Goal: Task Accomplishment & Management: Manage account settings

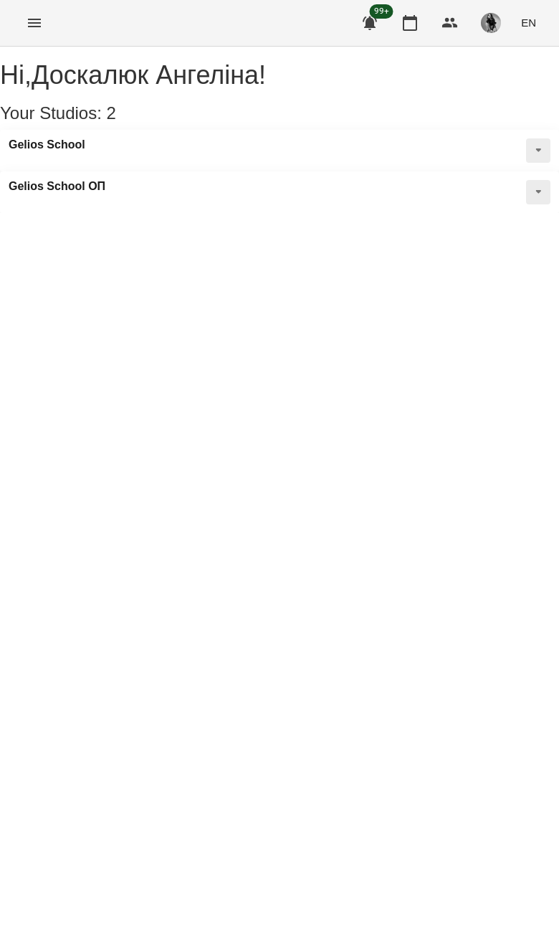
click at [32, 39] on button "Menu" at bounding box center [34, 23] width 34 height 34
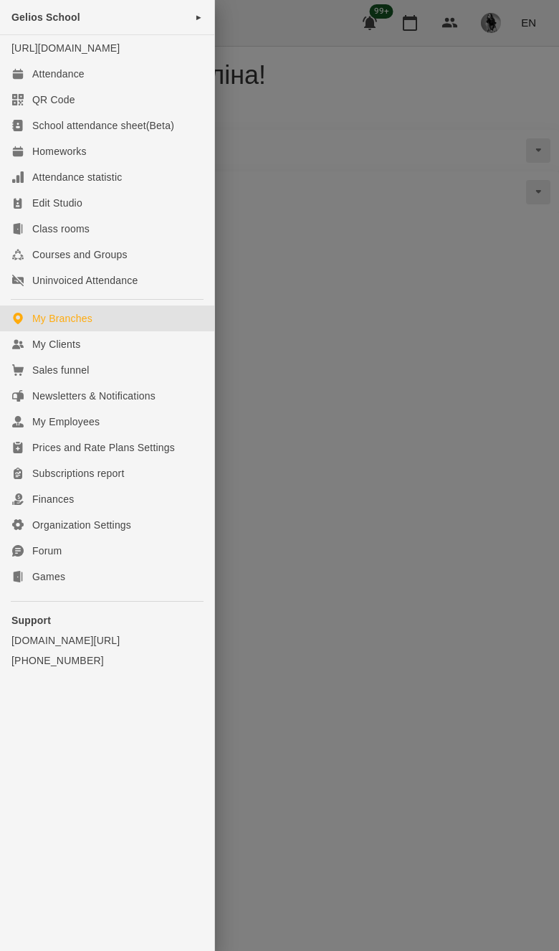
click at [51, 331] on link "My Branches" at bounding box center [107, 319] width 214 height 26
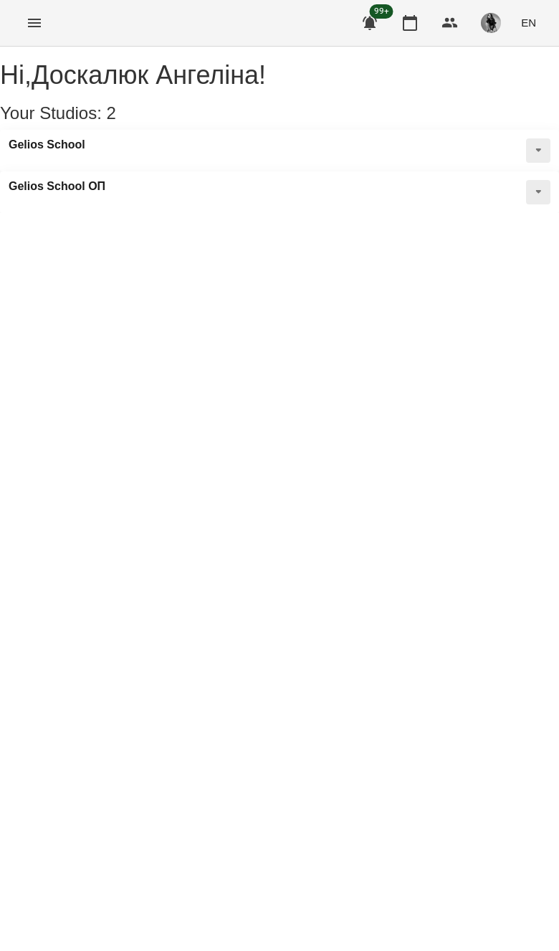
click at [50, 3] on div "For Business 99+ EN" at bounding box center [279, 23] width 559 height 46
click at [39, 26] on icon "Menu" at bounding box center [34, 23] width 13 height 9
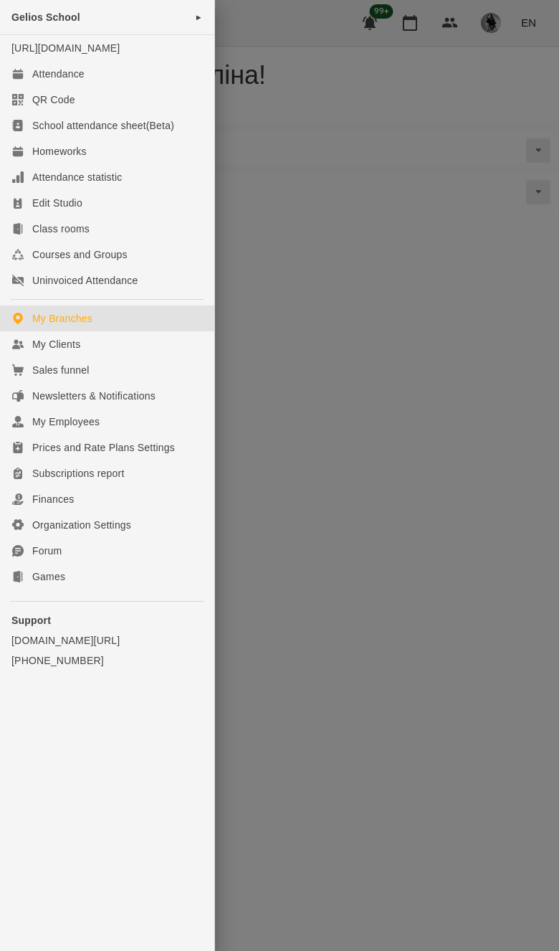
click at [27, 348] on link "My Clients" at bounding box center [107, 344] width 214 height 26
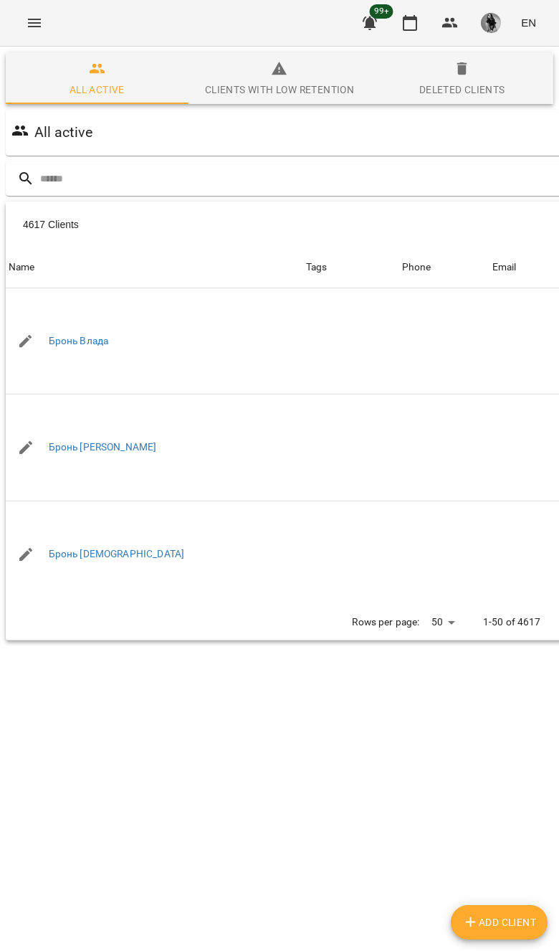
click at [443, 187] on input "text" at bounding box center [337, 179] width 595 height 24
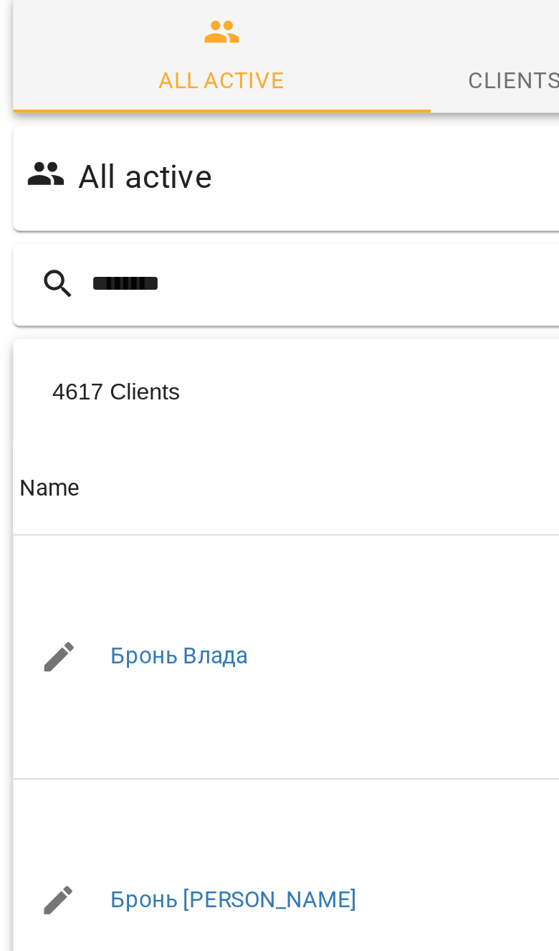
type input "********"
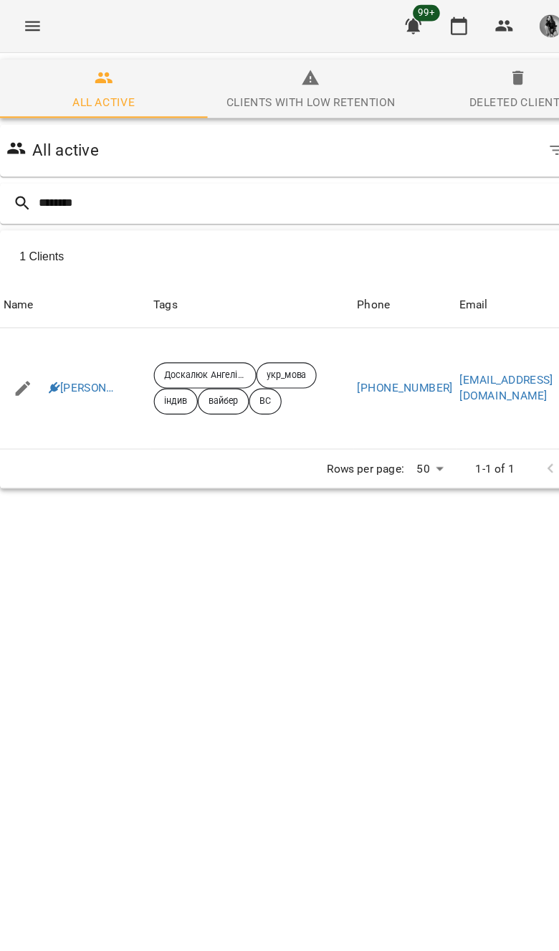
click at [100, 345] on link "[PERSON_NAME]" at bounding box center [79, 342] width 60 height 14
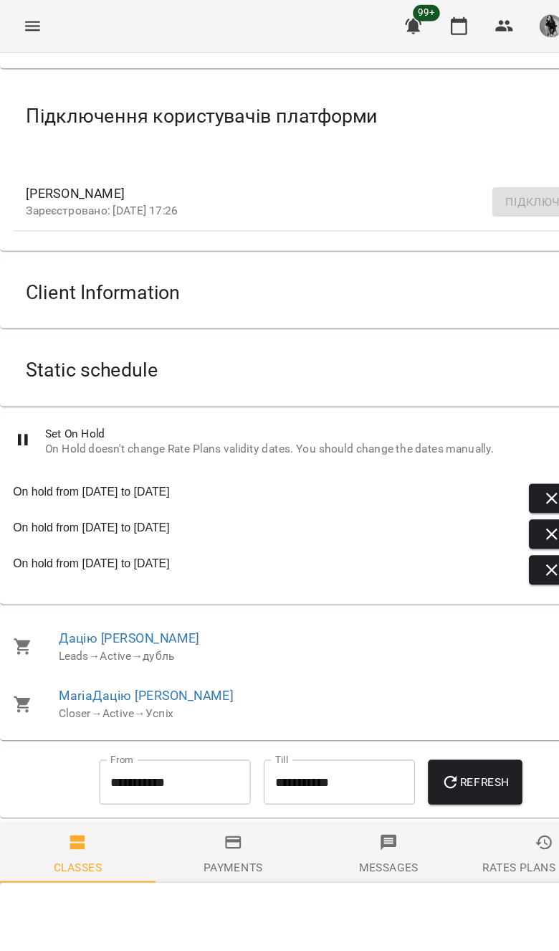
scroll to position [224, 0]
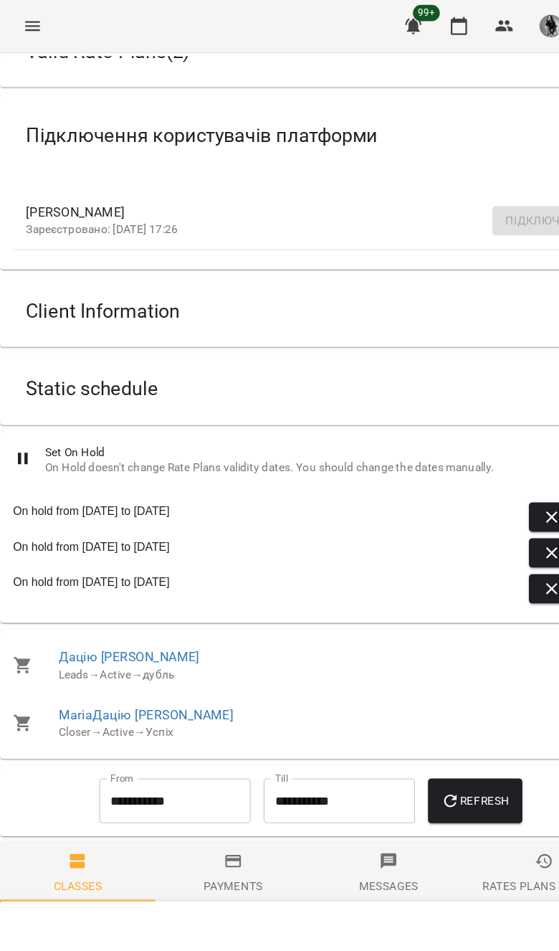
click at [404, 323] on div "Static schedule" at bounding box center [266, 342] width 499 height 45
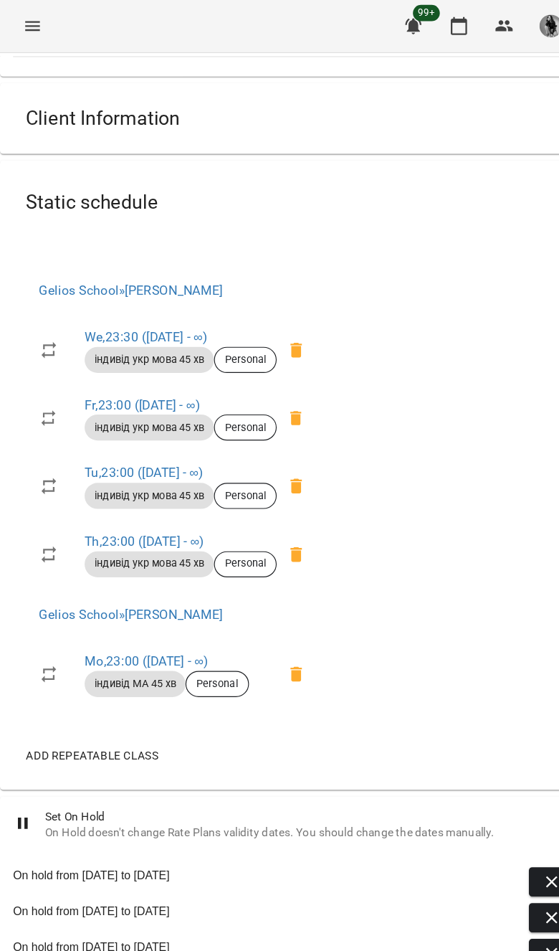
scroll to position [397, 0]
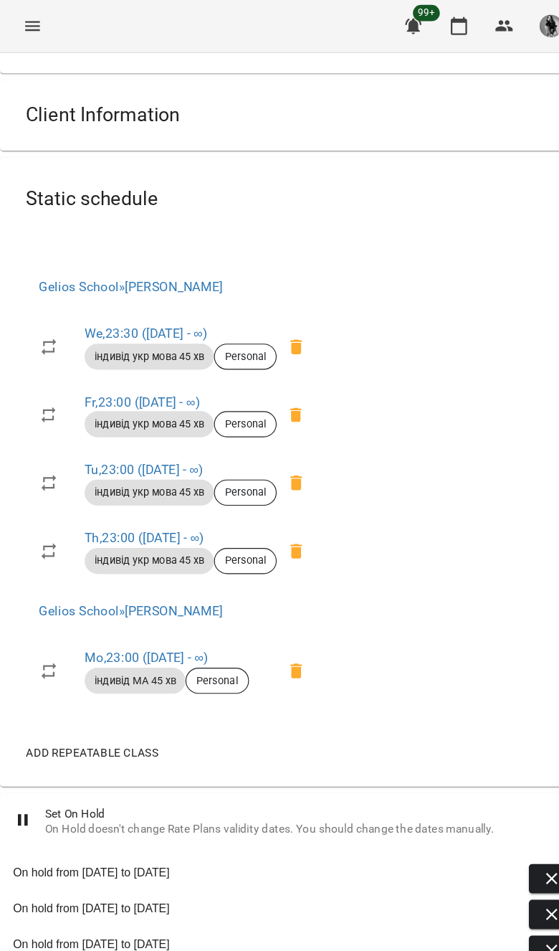
click at [170, 574] on link "Mo , 23:00 ([DATE] - ∞)" at bounding box center [134, 579] width 108 height 14
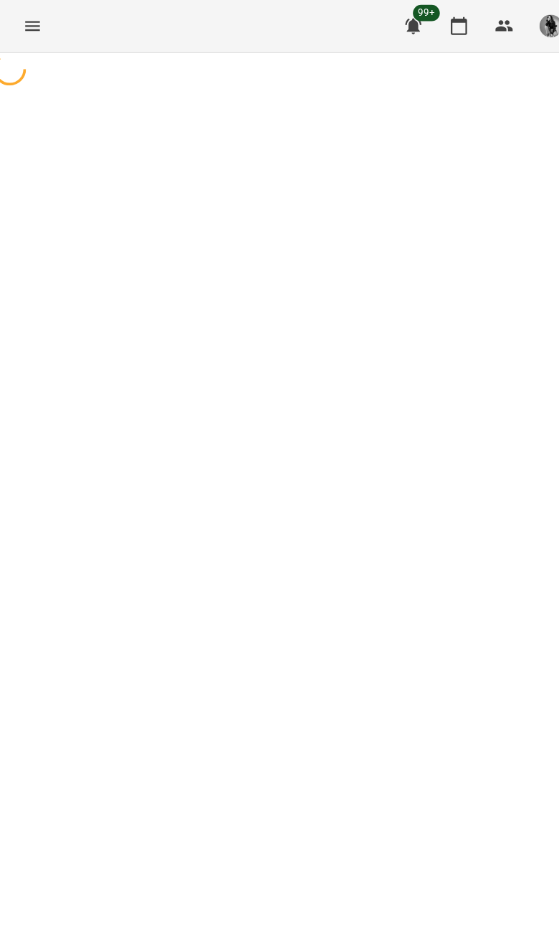
select select "*"
select select "**********"
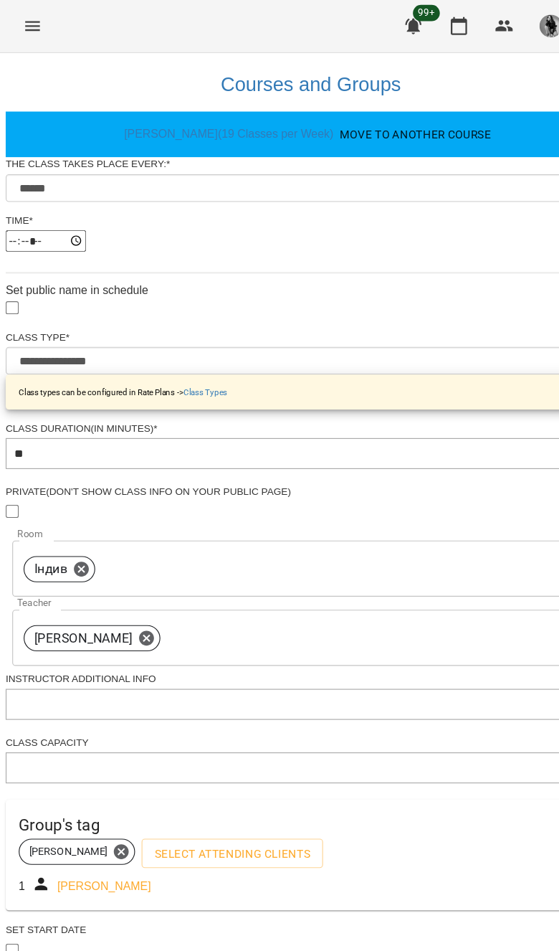
scroll to position [214, 0]
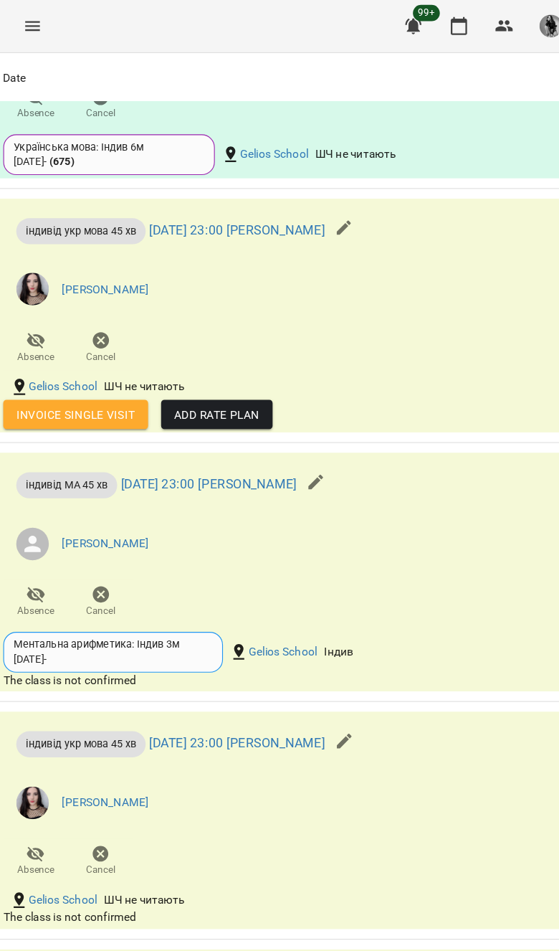
scroll to position [2280, 0]
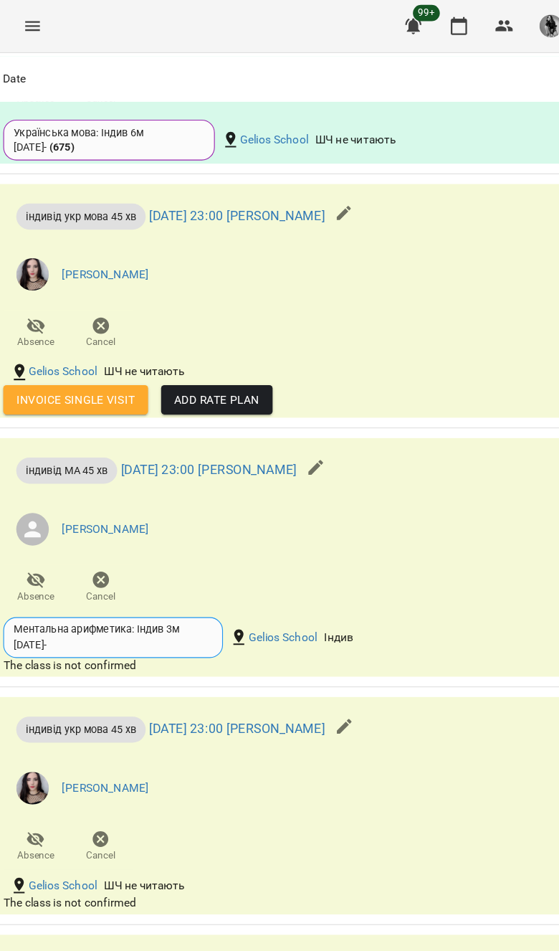
click at [301, 429] on button "button" at bounding box center [284, 411] width 34 height 34
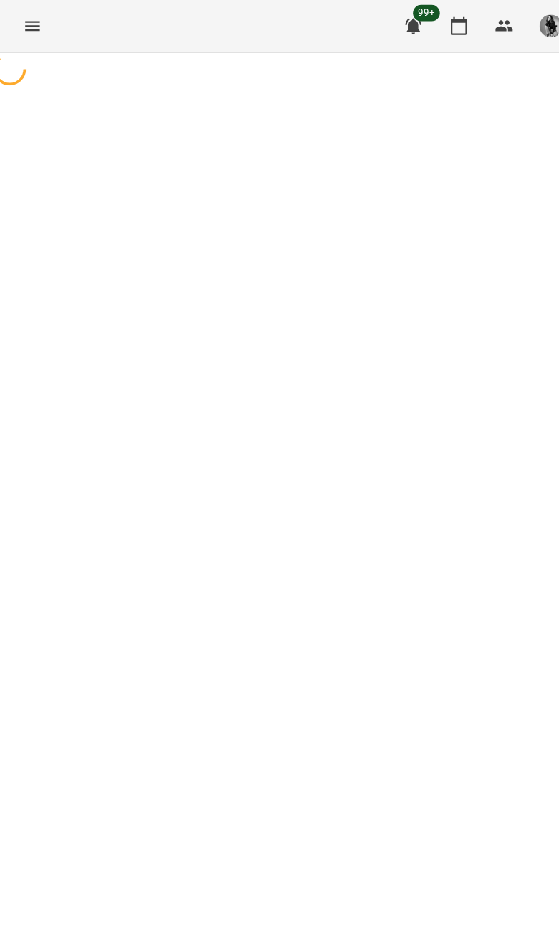
select select "**********"
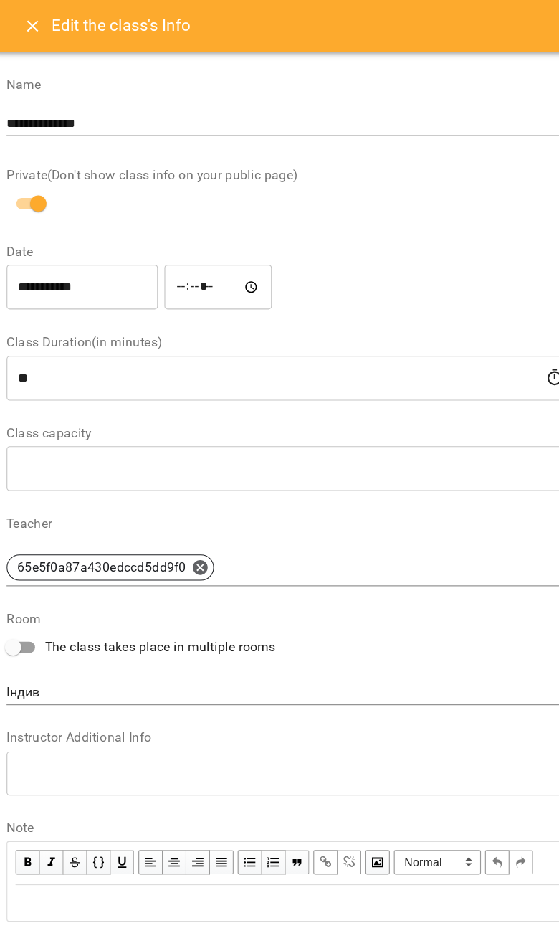
scroll to position [6, 0]
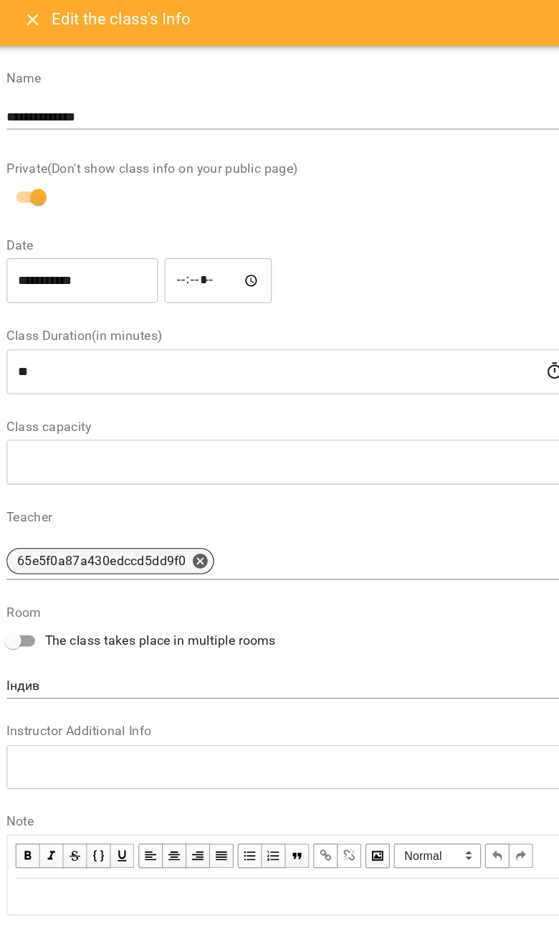
click at [177, 495] on icon at bounding box center [181, 494] width 13 height 13
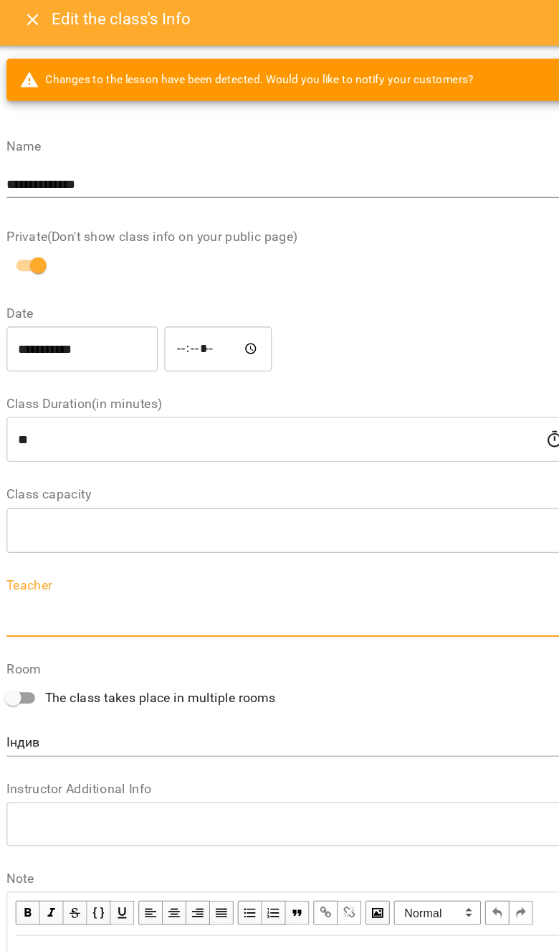
click at [259, 273] on body "**********" at bounding box center [279, 136] width 559 height 273
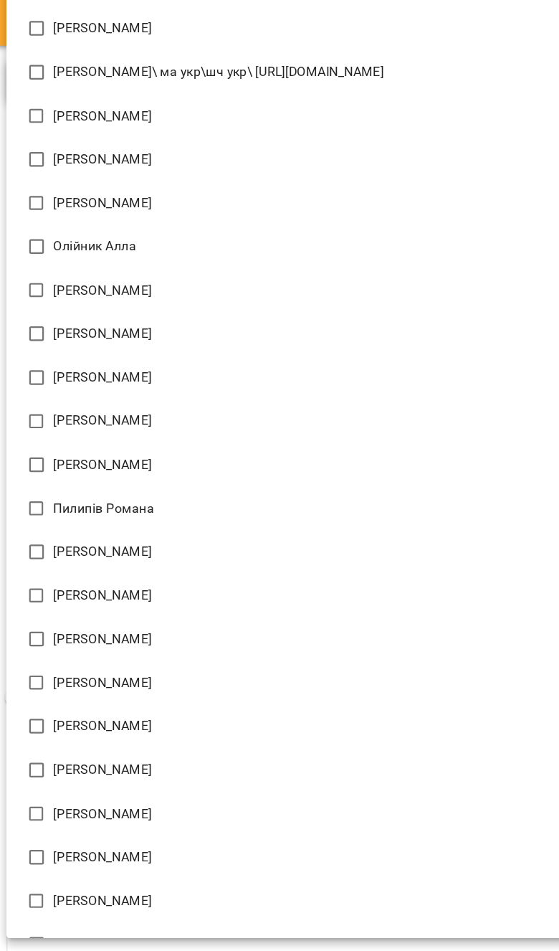
scroll to position [1820, 0]
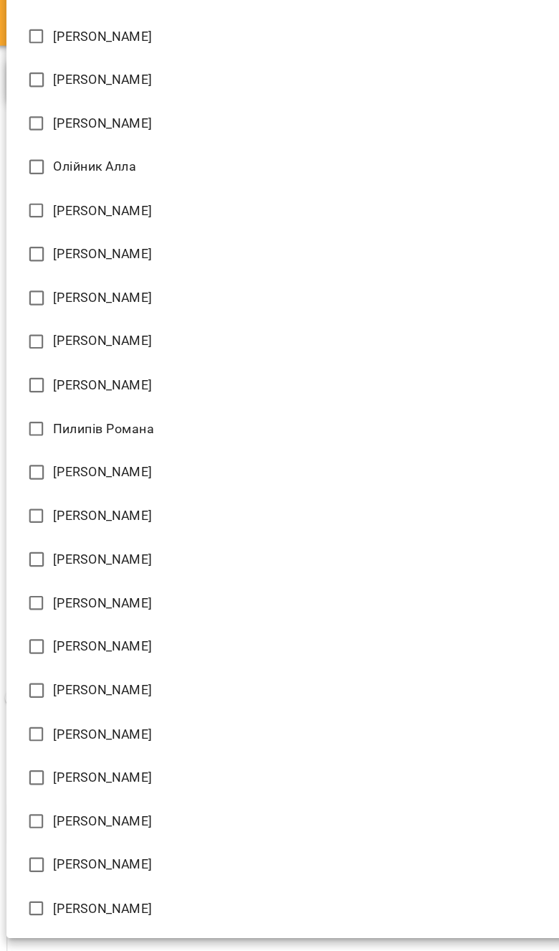
click at [314, 577] on li "[PERSON_NAME]" at bounding box center [279, 569] width 536 height 39
type input "**********"
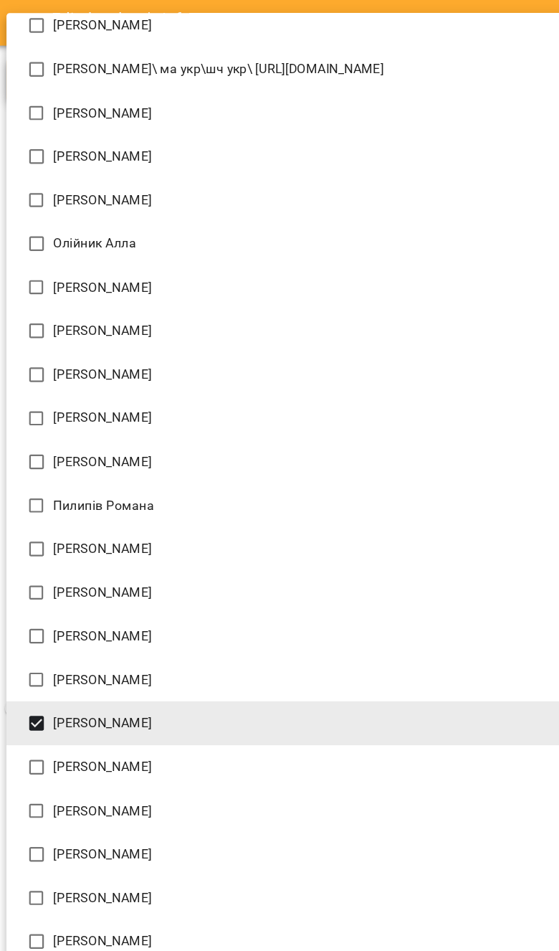
click at [396, 4] on div at bounding box center [279, 475] width 559 height 951
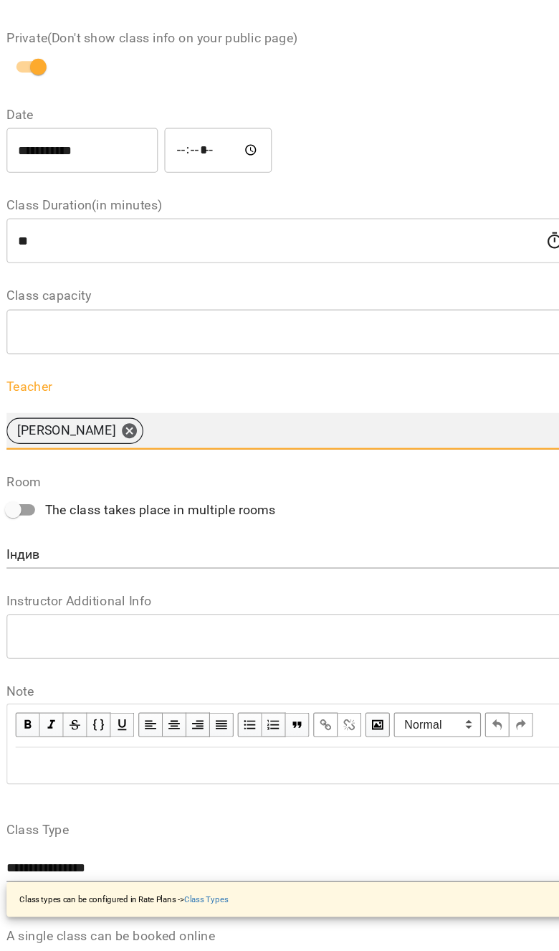
scroll to position [182, 0]
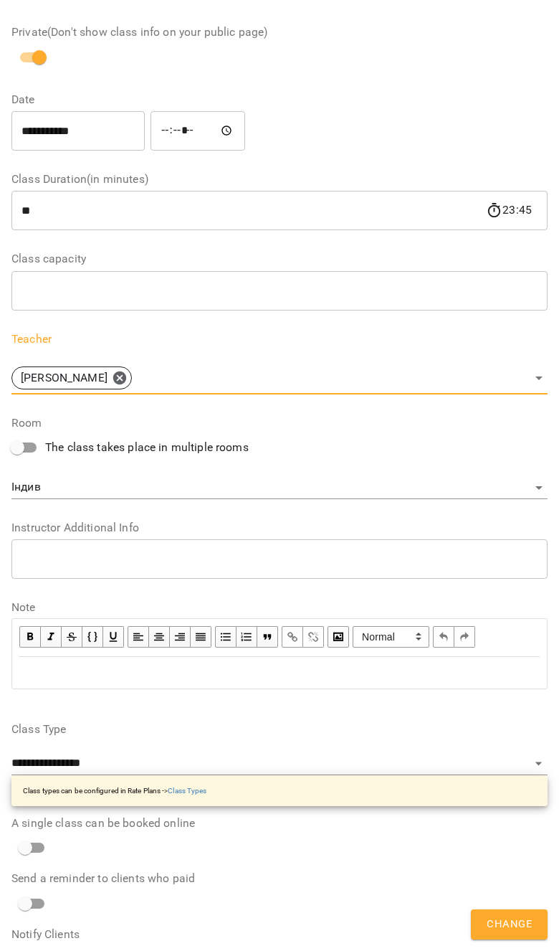
click at [516, 927] on span "Change" at bounding box center [509, 924] width 45 height 19
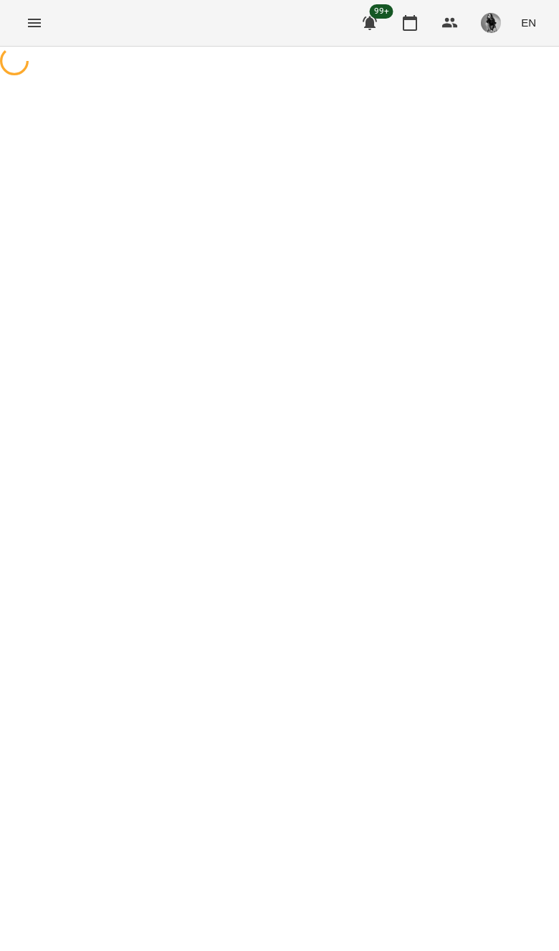
select select "**********"
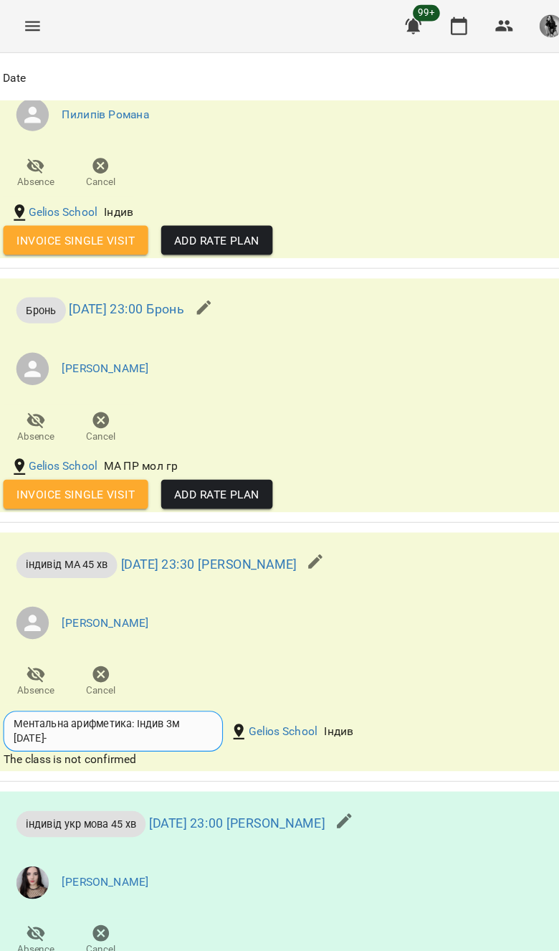
scroll to position [2218, 0]
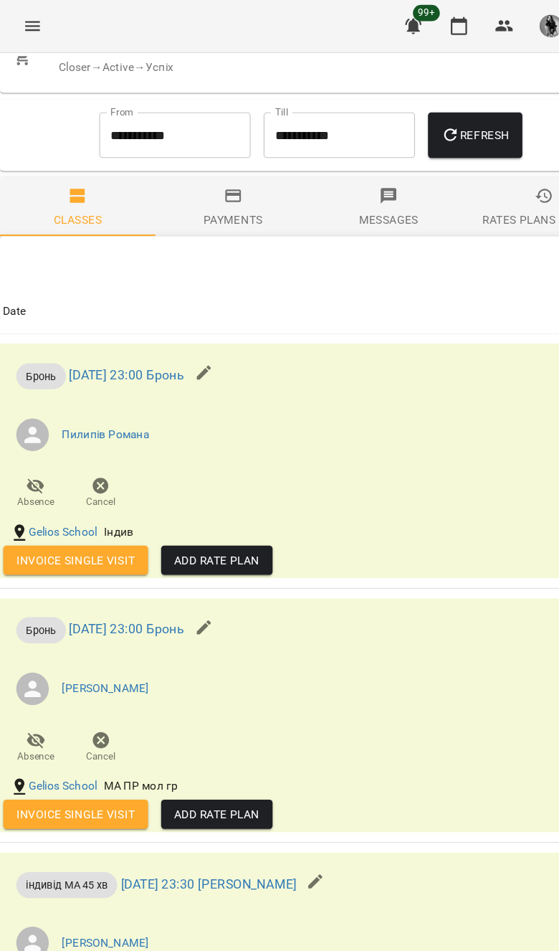
click at [192, 322] on icon "button" at bounding box center [185, 328] width 13 height 13
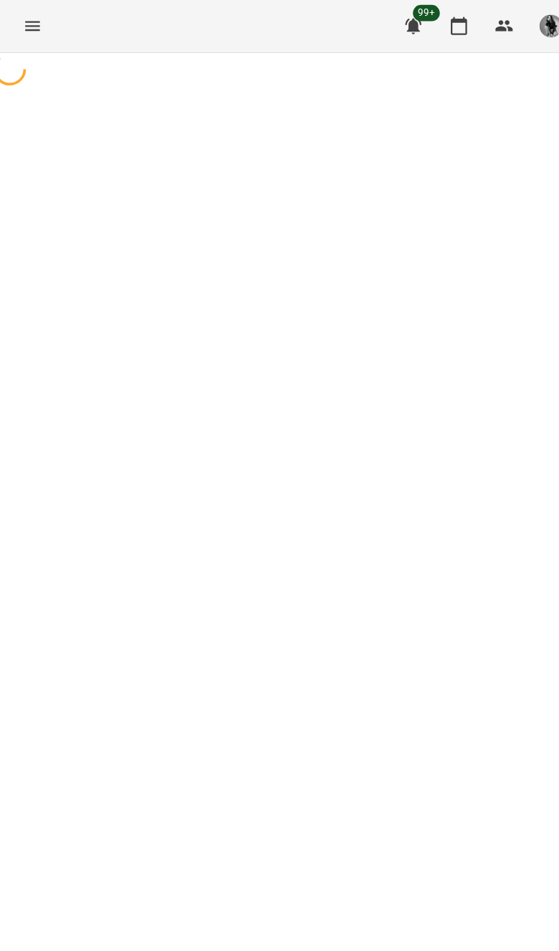
select select "*****"
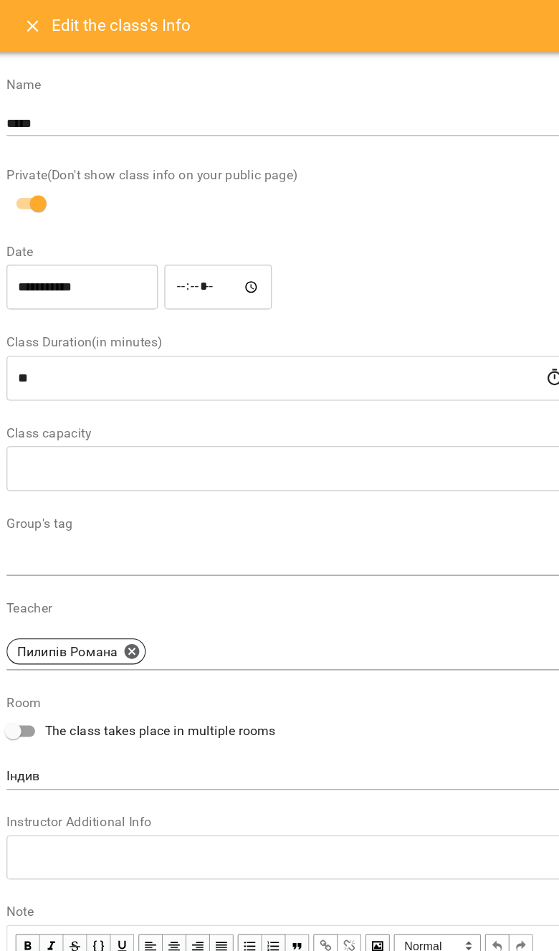
click at [29, 25] on icon "Close" at bounding box center [34, 22] width 17 height 17
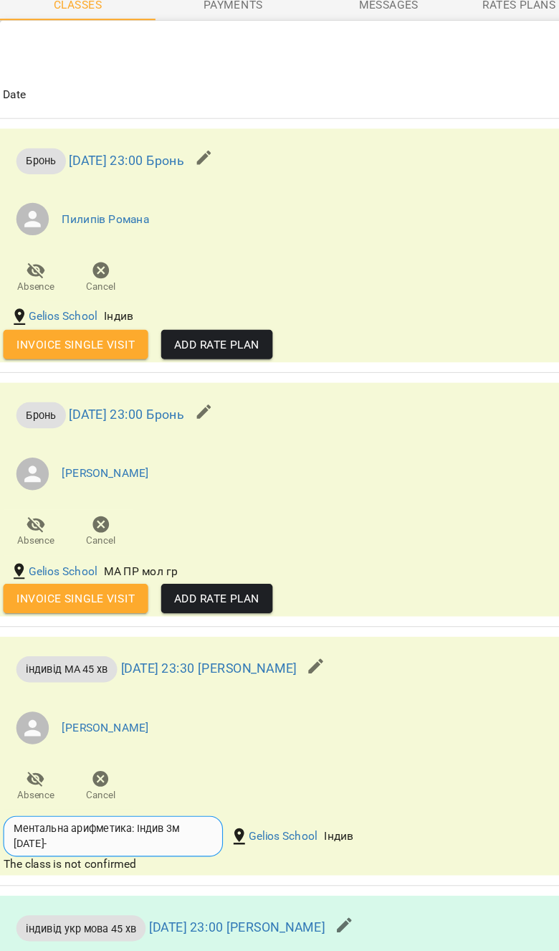
scroll to position [955, 0]
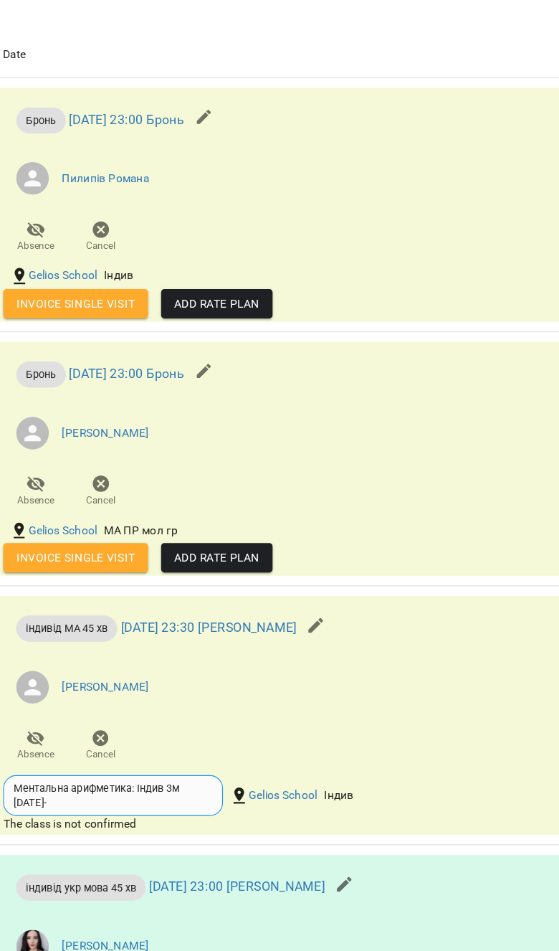
click at [75, 723] on span "Cancel" at bounding box center [95, 737] width 40 height 29
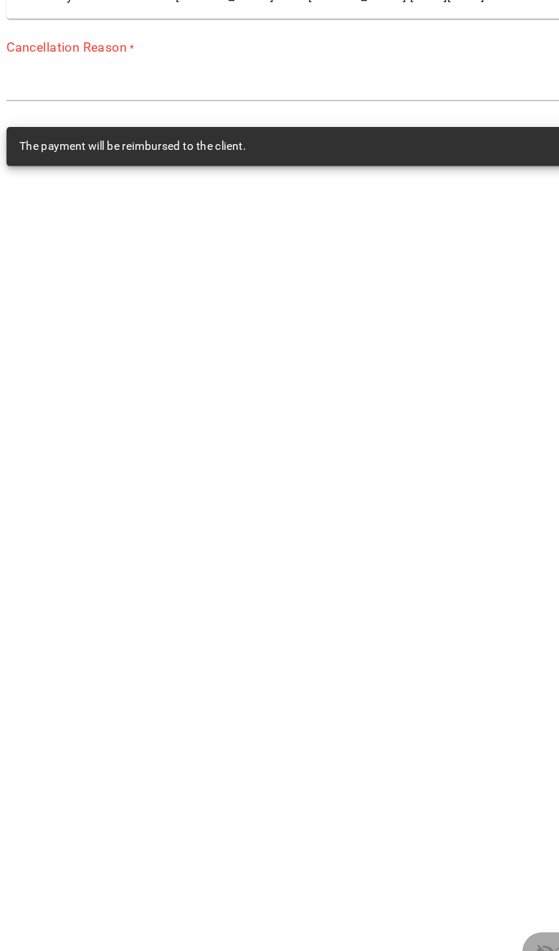
click at [420, 152] on textarea at bounding box center [279, 158] width 536 height 13
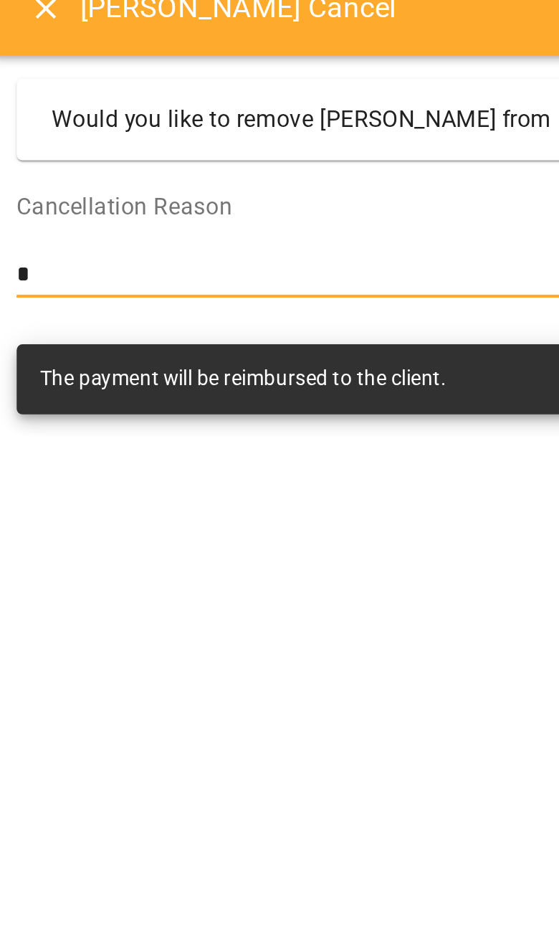
type textarea "*"
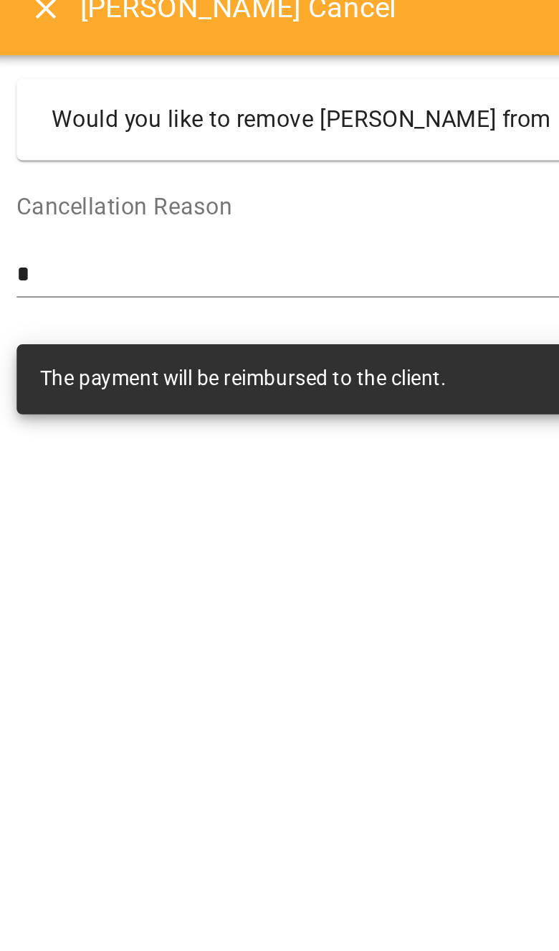
scroll to position [38, 0]
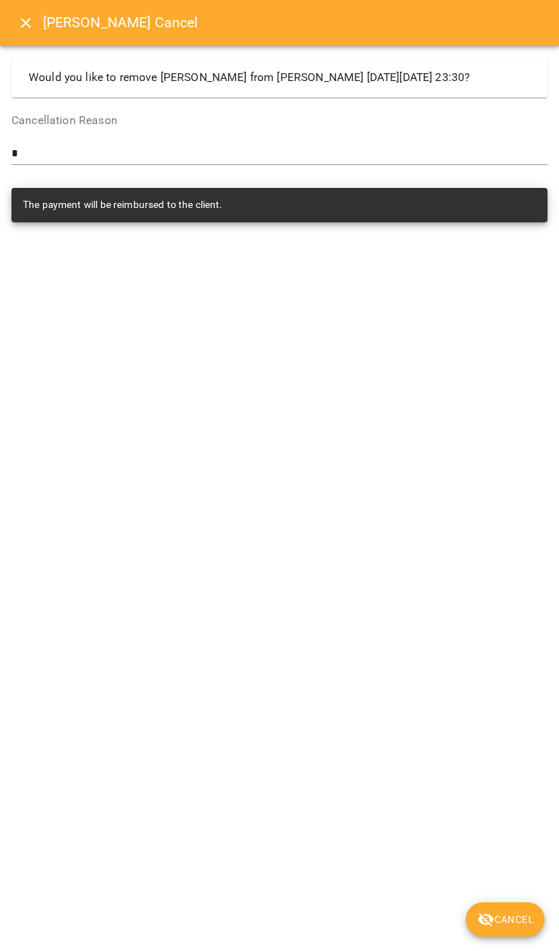
click at [508, 936] on button "Cancel" at bounding box center [505, 919] width 79 height 34
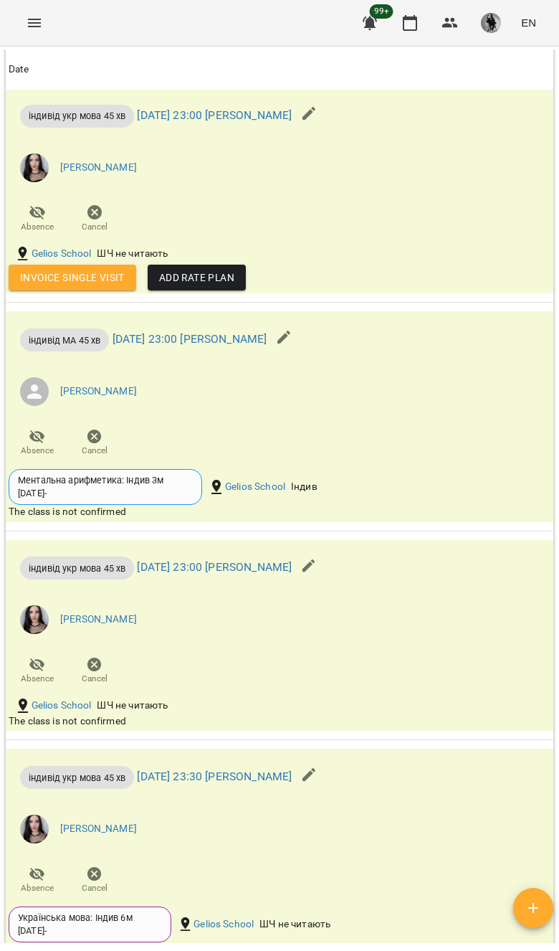
scroll to position [2294, 0]
click at [24, 42] on div "For Business 99+ EN" at bounding box center [279, 23] width 559 height 46
click at [24, 18] on button "Menu" at bounding box center [34, 23] width 34 height 34
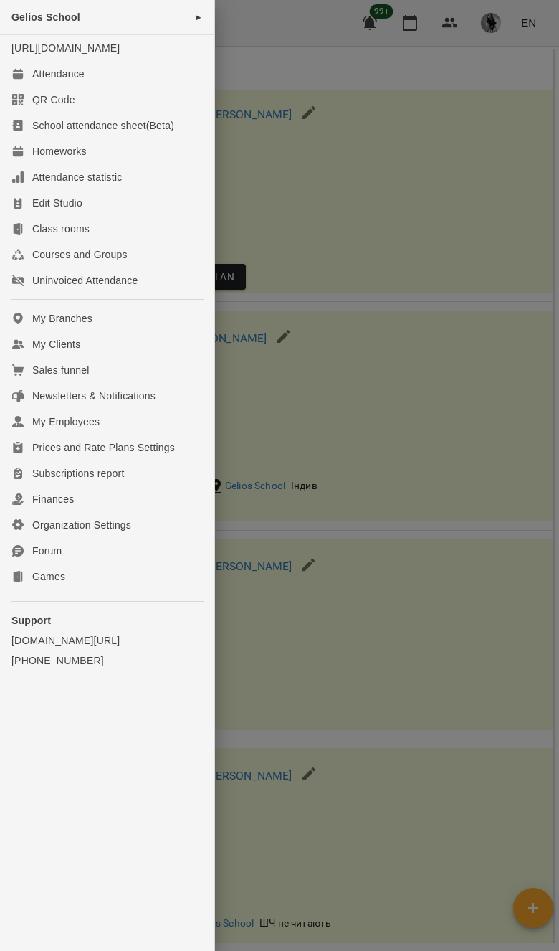
click at [26, 85] on link "Attendance" at bounding box center [107, 74] width 214 height 26
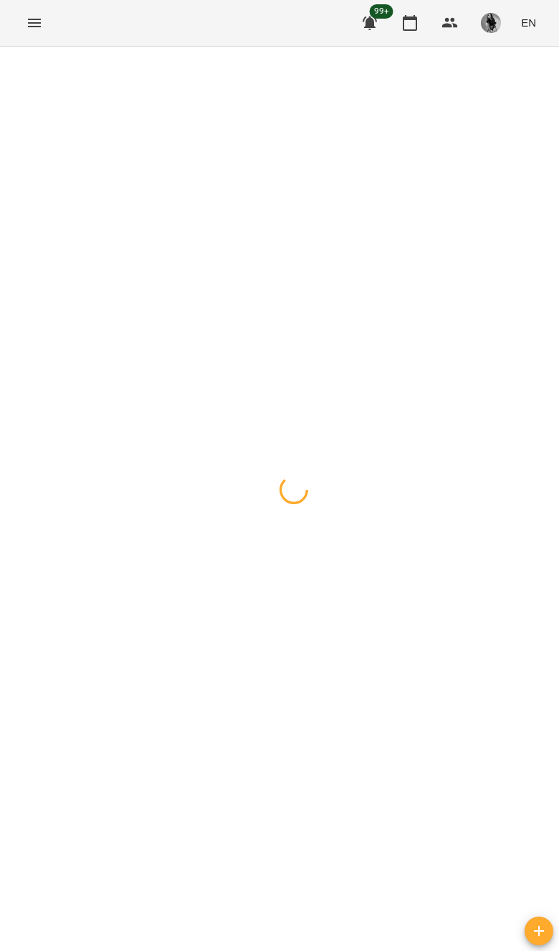
click at [19, 47] on div at bounding box center [279, 47] width 559 height 0
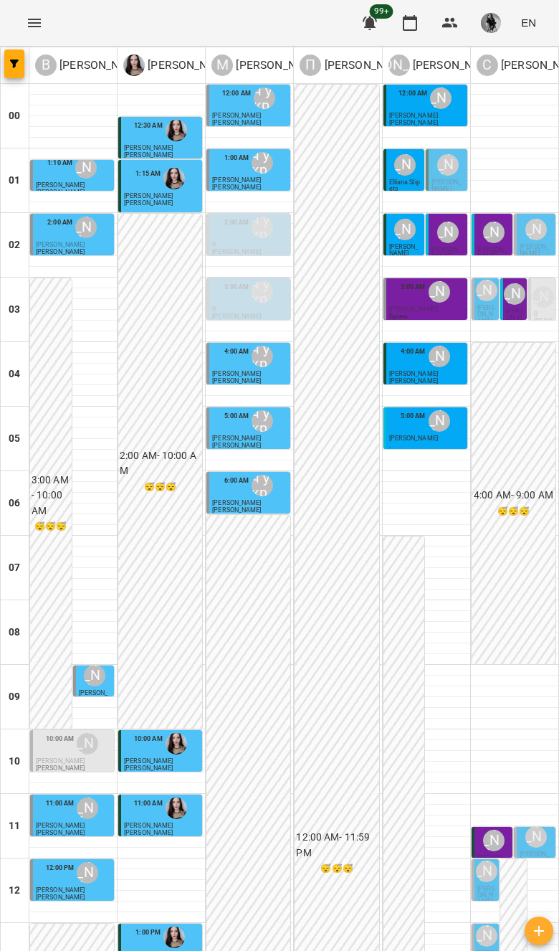
click at [20, 70] on button "button" at bounding box center [14, 63] width 20 height 29
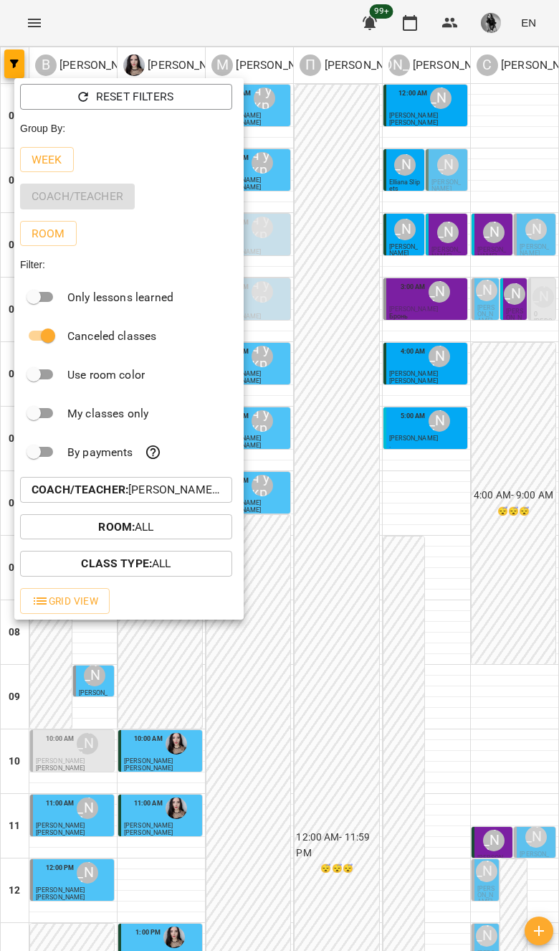
click at [198, 486] on p "Coach/Teacher : Вовк Галина,Габорак Галина,Курбанова Софія,Мойсук Надія\ ма укр…" at bounding box center [126, 489] width 189 height 17
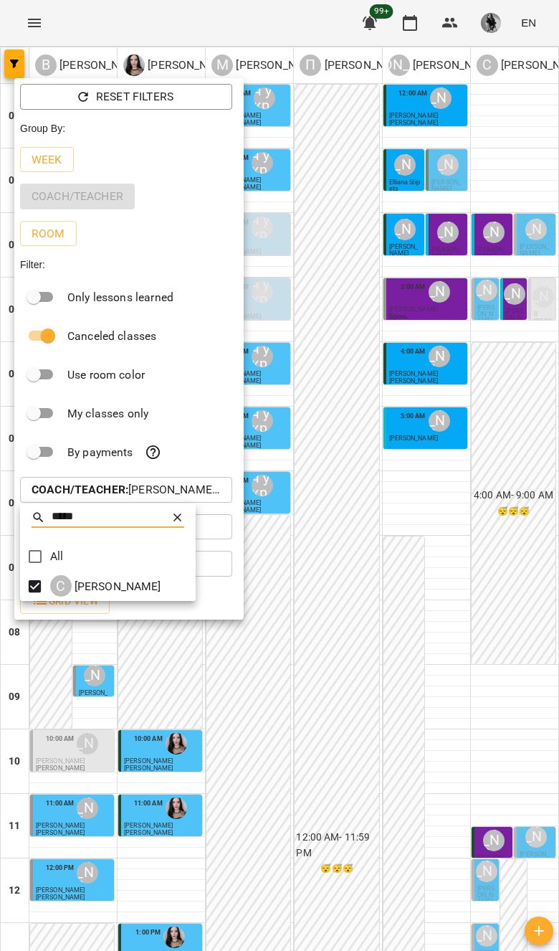
type input "*****"
click at [508, 618] on div at bounding box center [279, 475] width 559 height 951
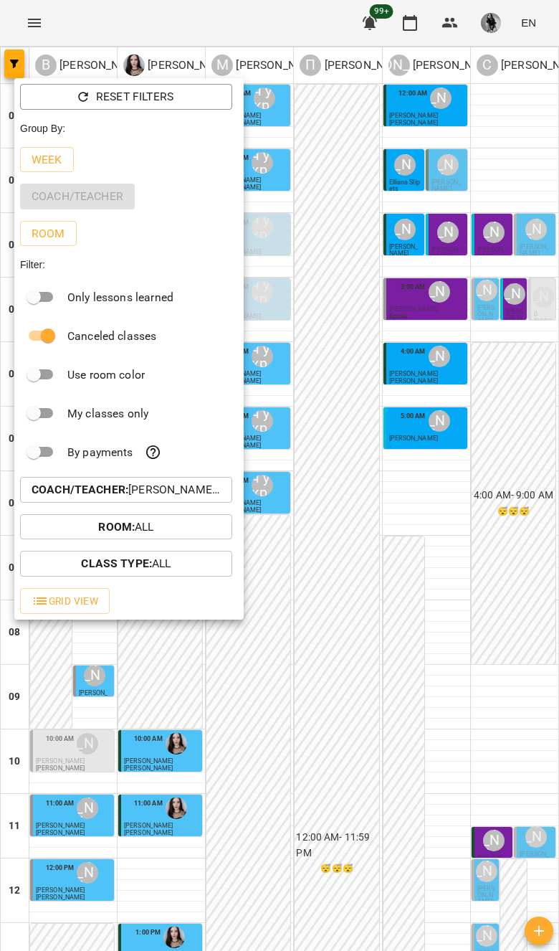
click at [72, 499] on button "Coach/Teacher : Вовк Галина,Габорак Галина,Курбанова Софія,Мойсук Надія\ ма укр…" at bounding box center [126, 490] width 212 height 26
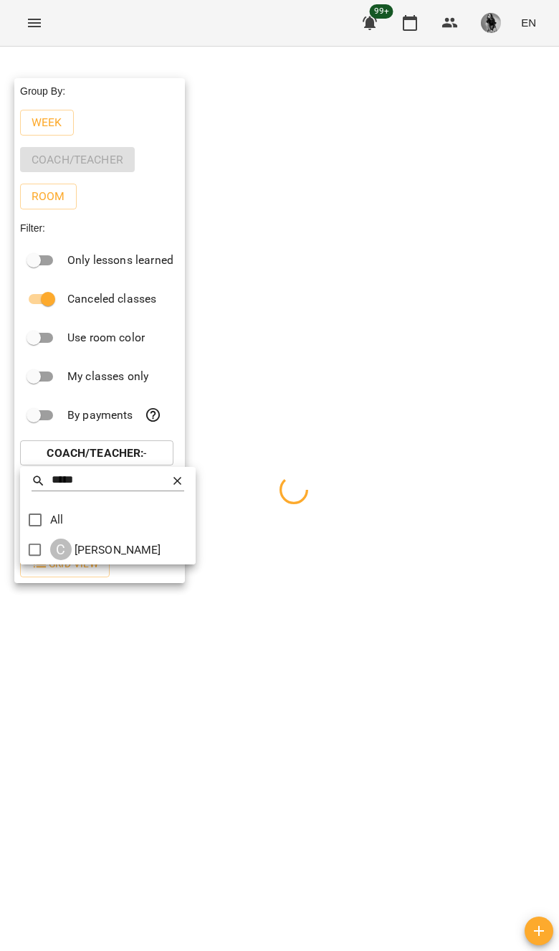
click at [44, 573] on div at bounding box center [279, 475] width 559 height 951
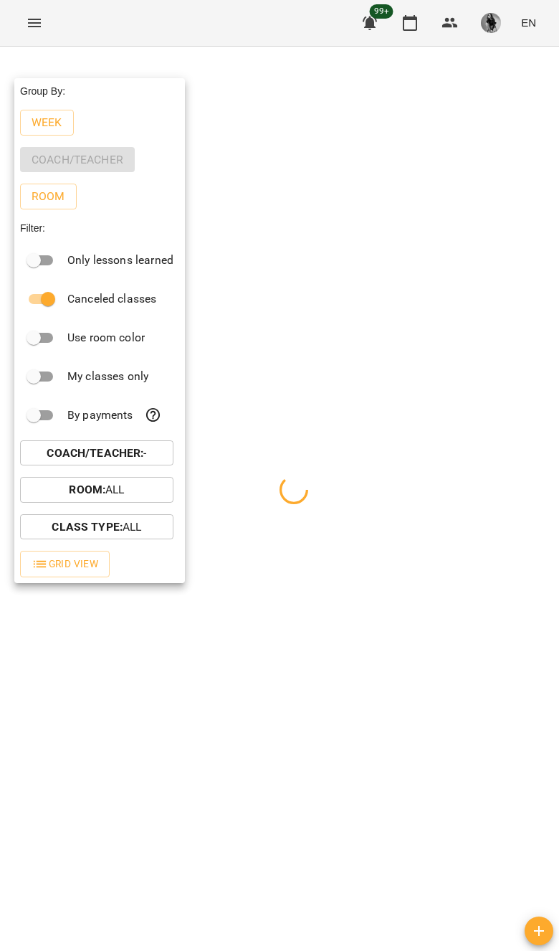
click at [93, 562] on span "Grid View" at bounding box center [65, 563] width 67 height 17
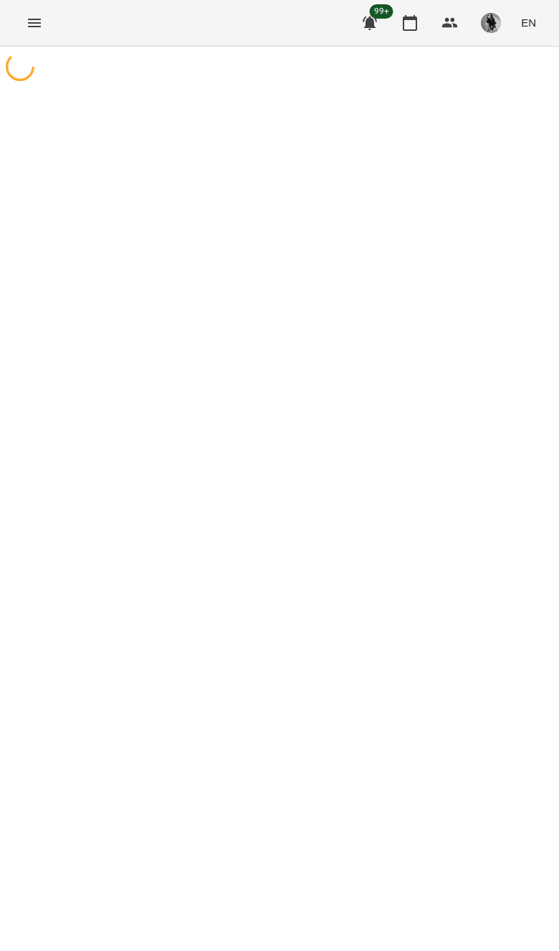
click at [455, 186] on div at bounding box center [279, 522] width 559 height 951
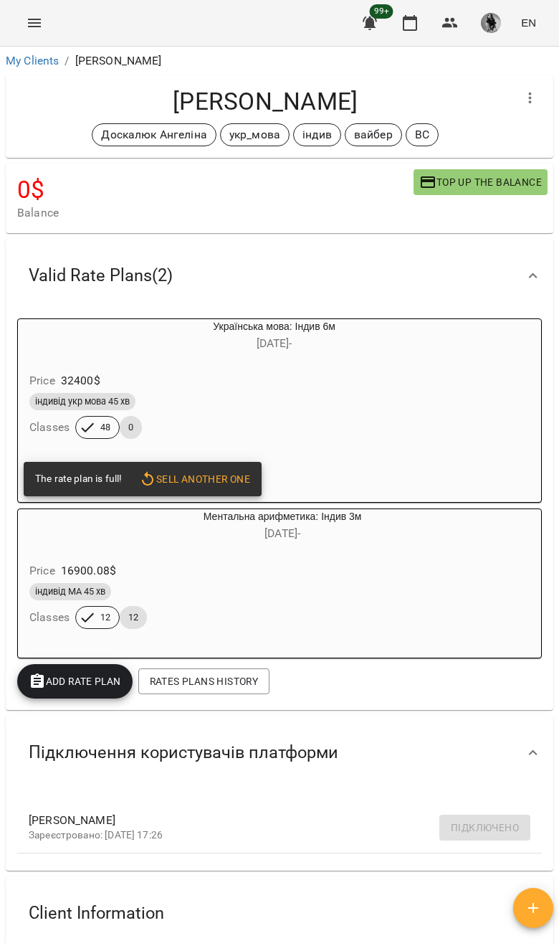
click at [39, 55] on link "My Clients" at bounding box center [32, 61] width 53 height 14
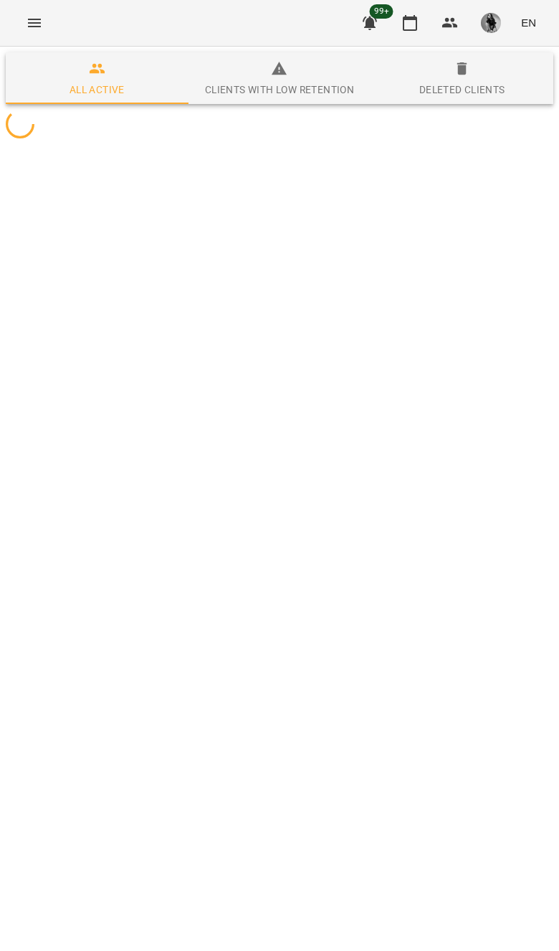
click at [25, 29] on button "Menu" at bounding box center [34, 23] width 34 height 34
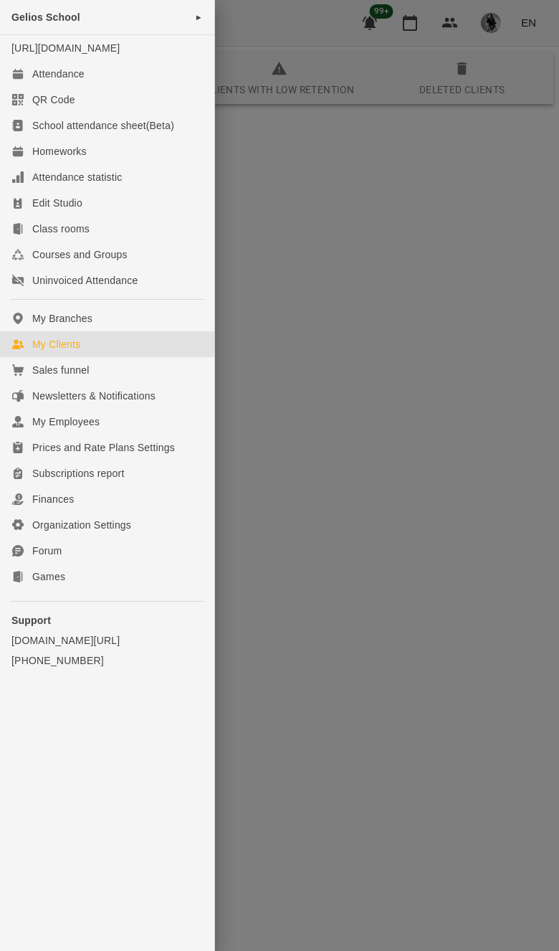
click at [38, 81] on div "Attendance" at bounding box center [58, 74] width 52 height 14
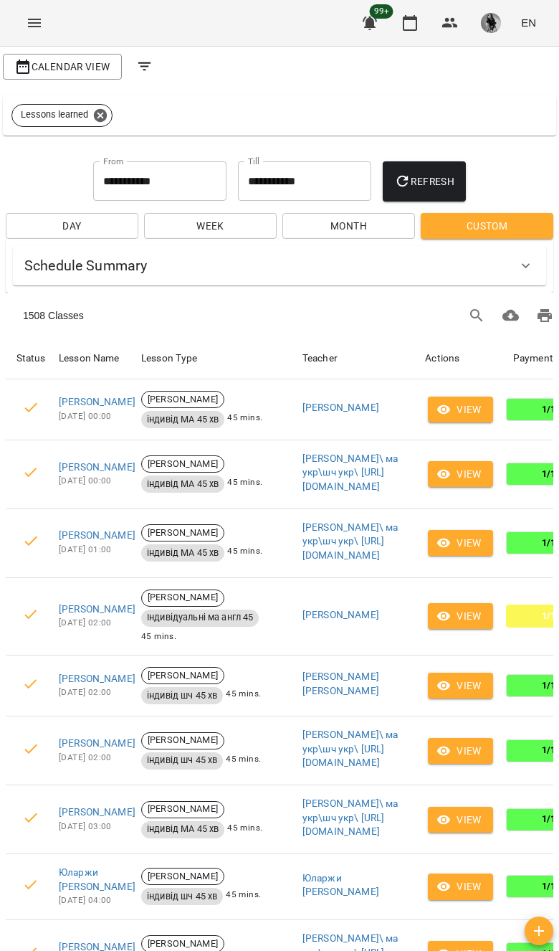
click at [39, 19] on icon "Menu" at bounding box center [34, 23] width 13 height 9
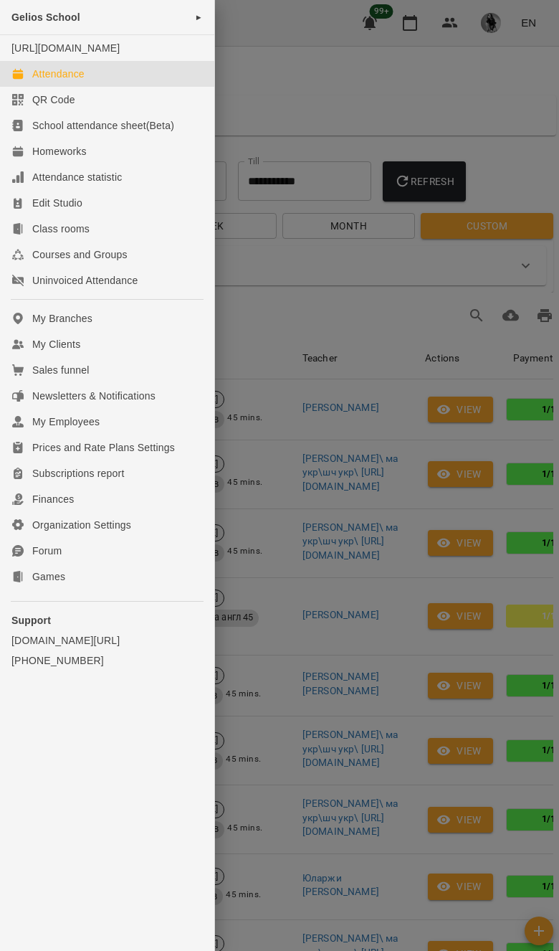
click at [498, 498] on div at bounding box center [279, 475] width 559 height 951
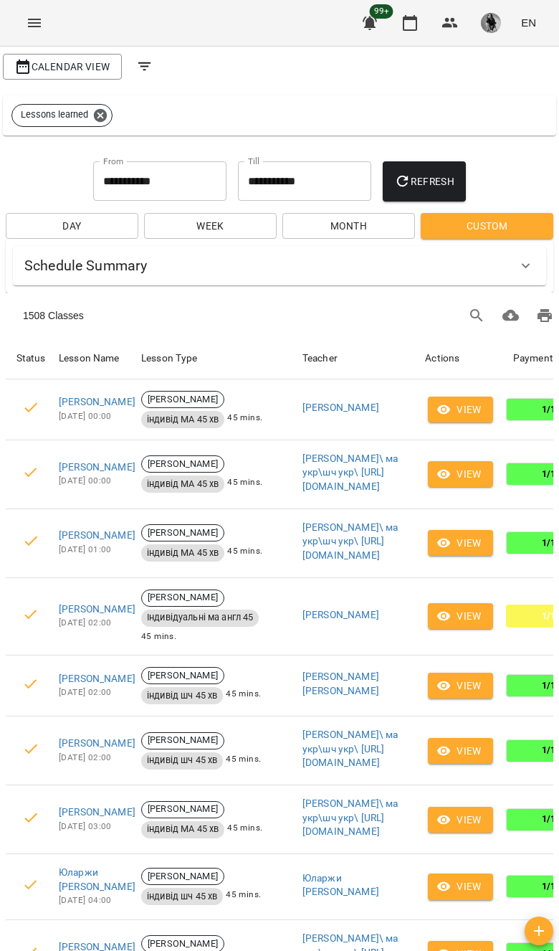
click at [52, 62] on span "Calendar View" at bounding box center [62, 66] width 96 height 17
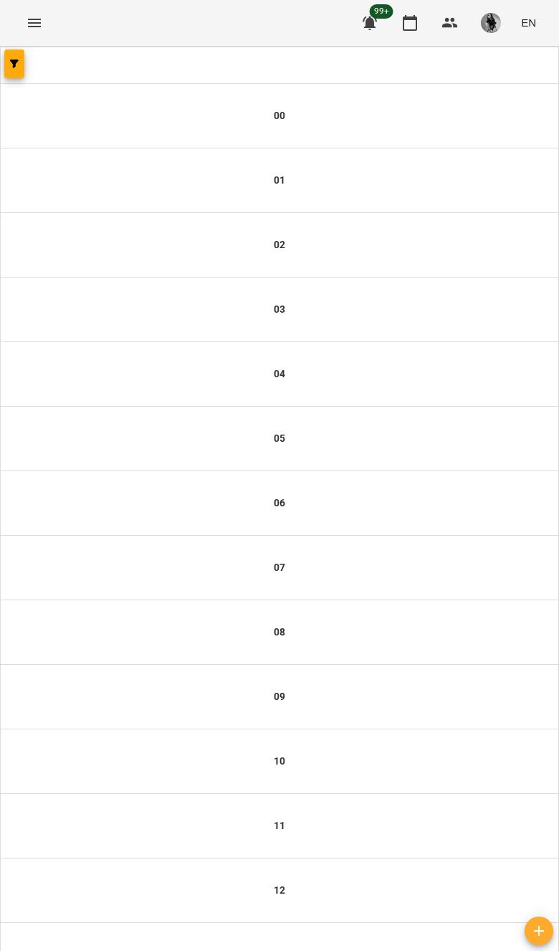
click at [17, 75] on button "button" at bounding box center [14, 63] width 20 height 29
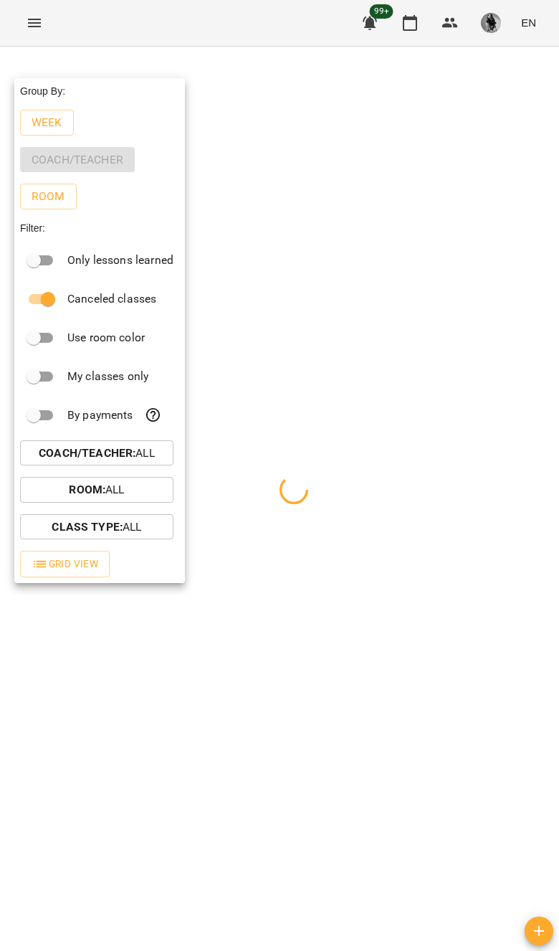
click at [66, 459] on b "Coach/Teacher :" at bounding box center [87, 453] width 97 height 14
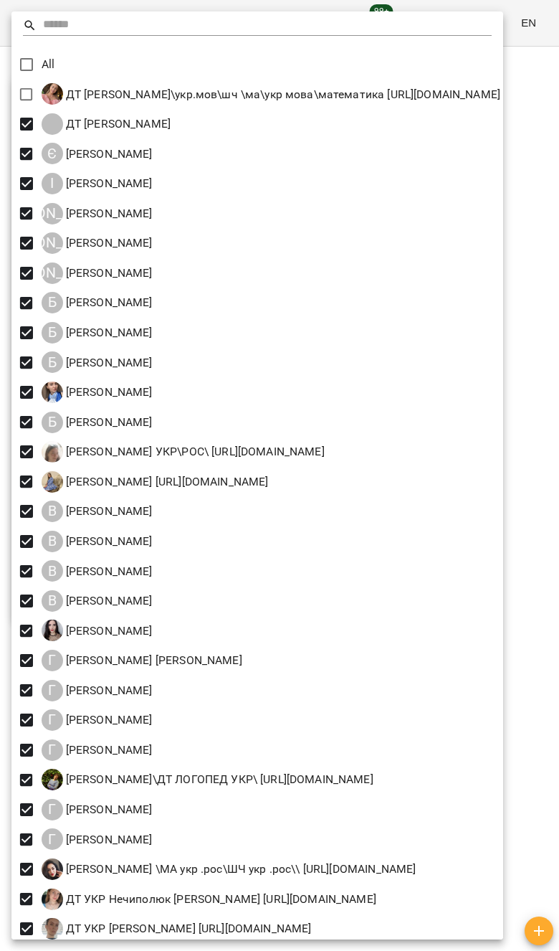
click at [65, 53] on div "All" at bounding box center [257, 64] width 492 height 30
click at [39, 35] on div at bounding box center [257, 25] width 469 height 21
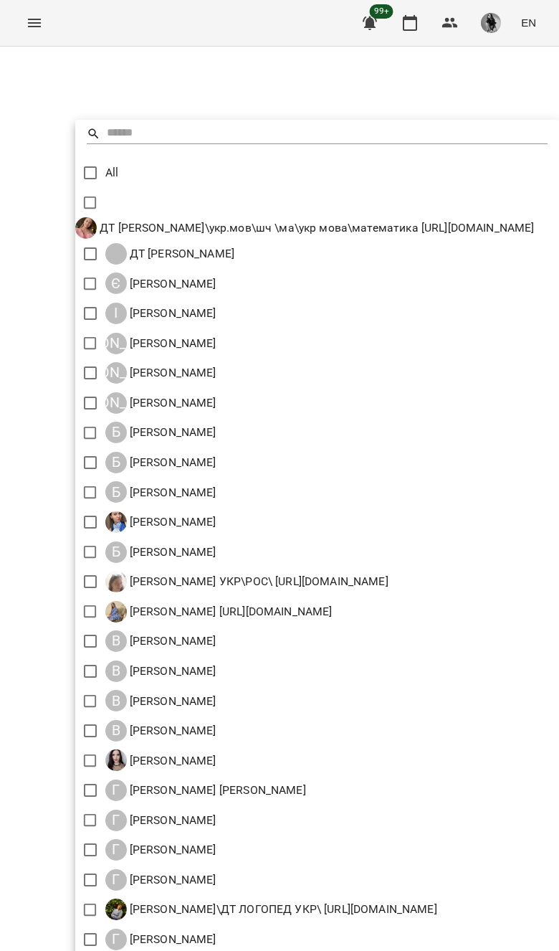
click at [117, 119] on div at bounding box center [279, 475] width 559 height 951
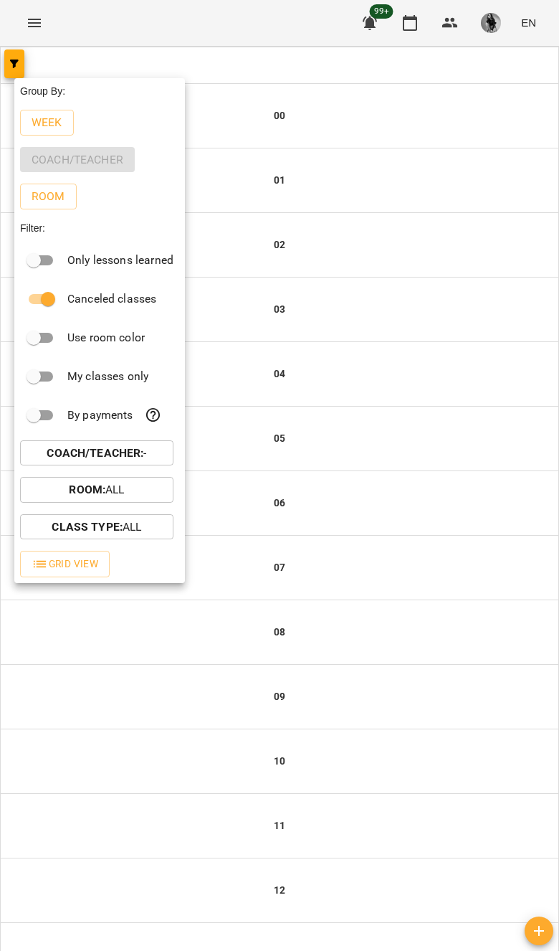
click at [243, 603] on div at bounding box center [279, 475] width 559 height 951
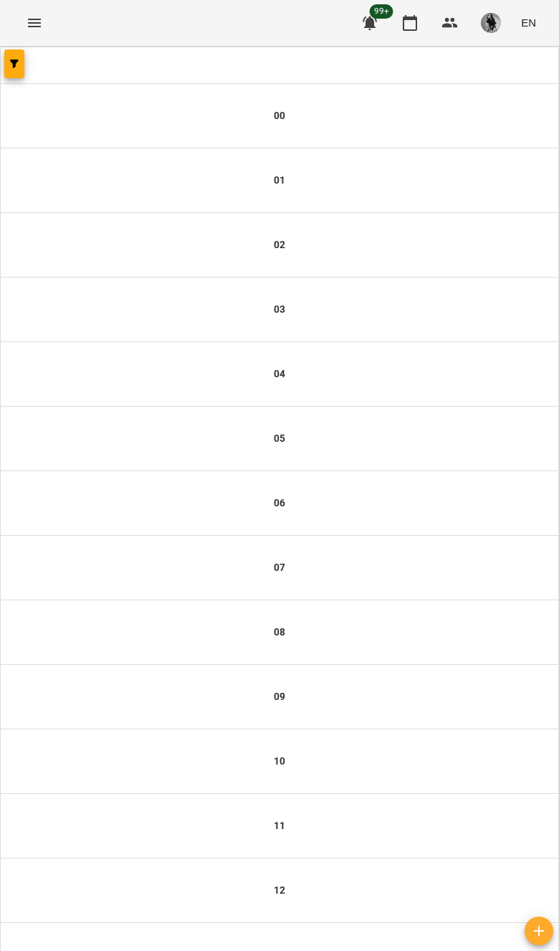
click at [31, 54] on div at bounding box center [280, 65] width 559 height 36
click at [23, 72] on button "button" at bounding box center [14, 63] width 20 height 29
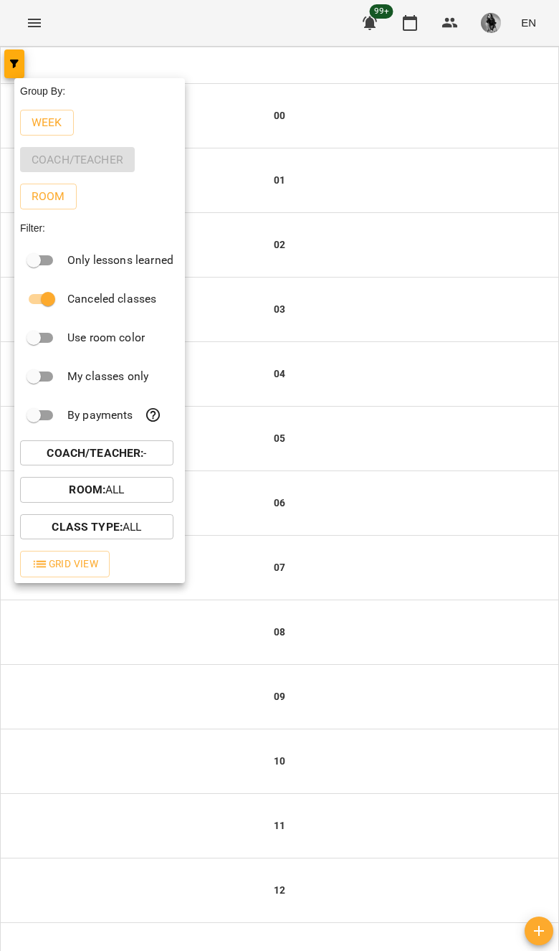
click at [147, 465] on button "Coach/Teacher : -" at bounding box center [96, 453] width 153 height 26
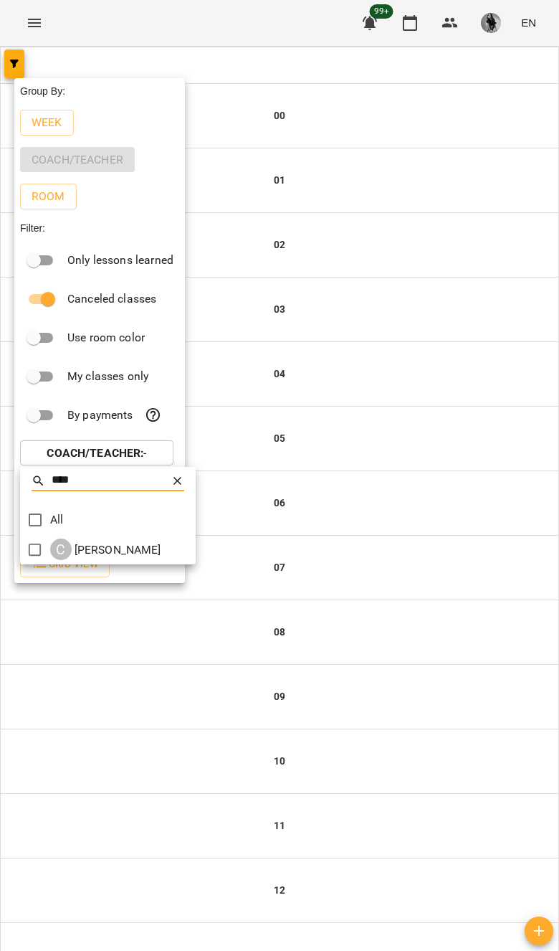
type input "****"
click at [24, 576] on div at bounding box center [279, 475] width 559 height 951
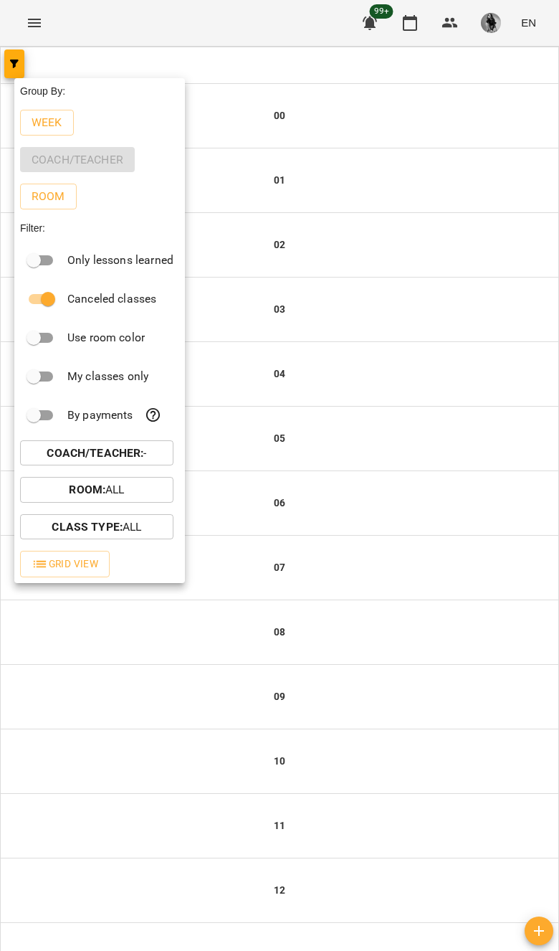
click at [58, 465] on button "Coach/Teacher : -" at bounding box center [96, 453] width 153 height 26
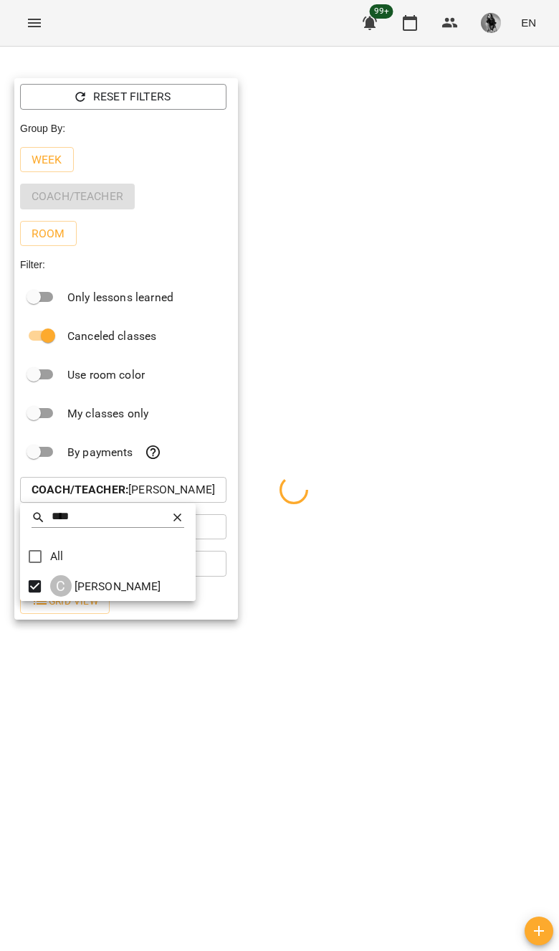
click at [509, 510] on div at bounding box center [279, 475] width 559 height 951
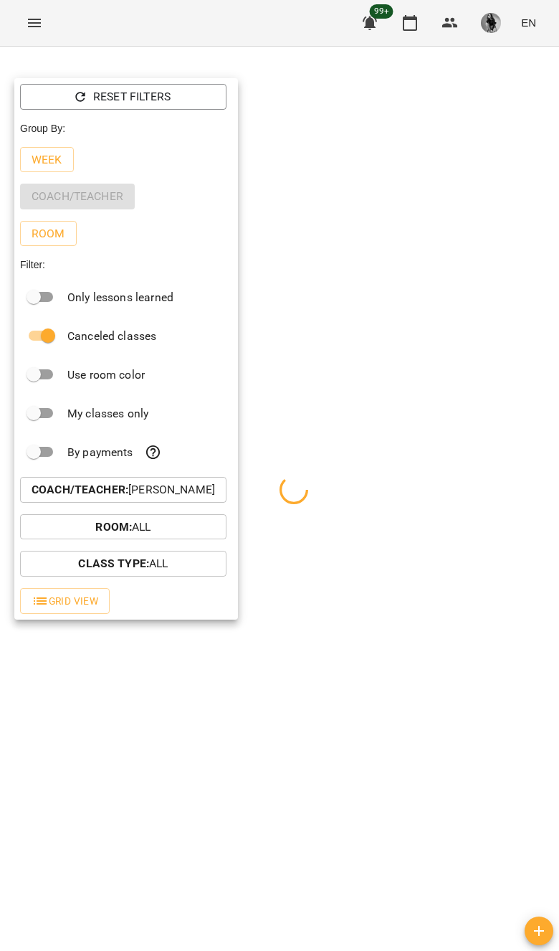
click at [521, 572] on div at bounding box center [279, 475] width 559 height 951
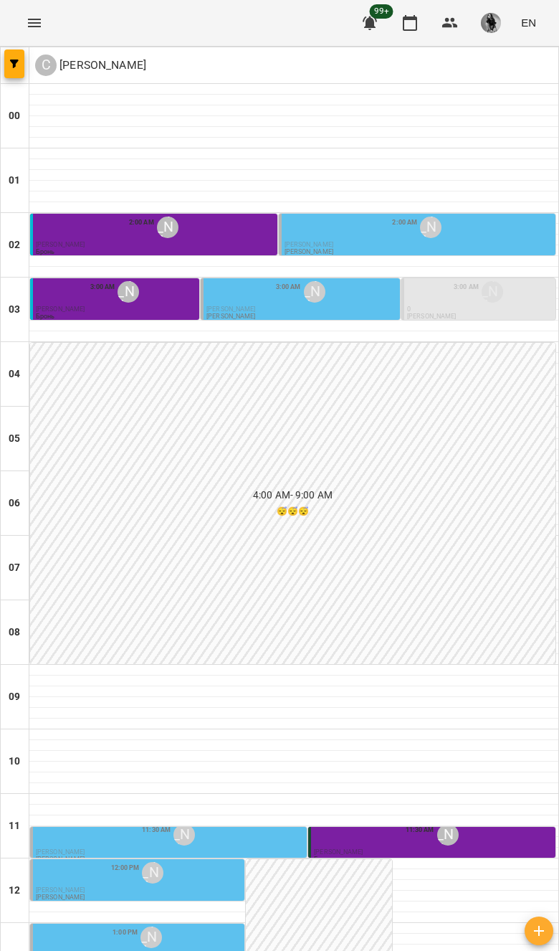
type input "**********"
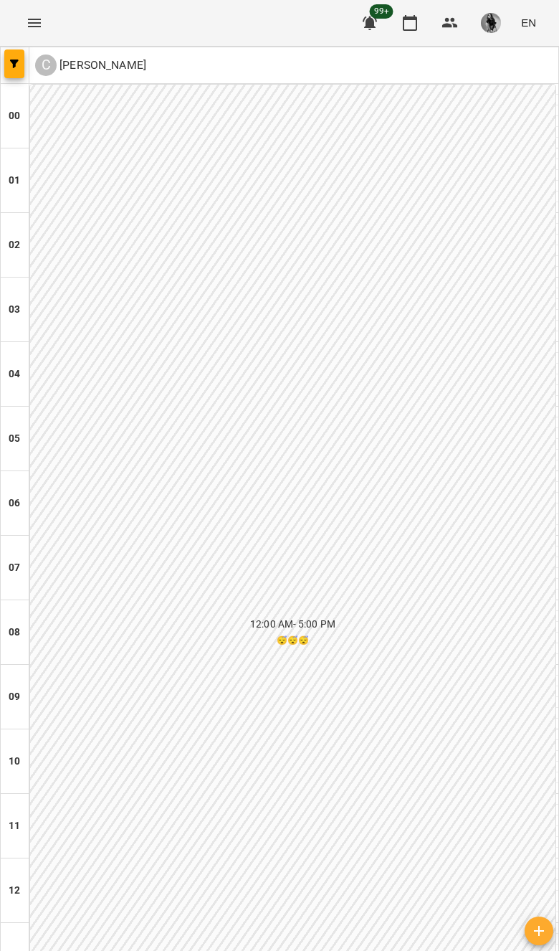
scroll to position [762, 0]
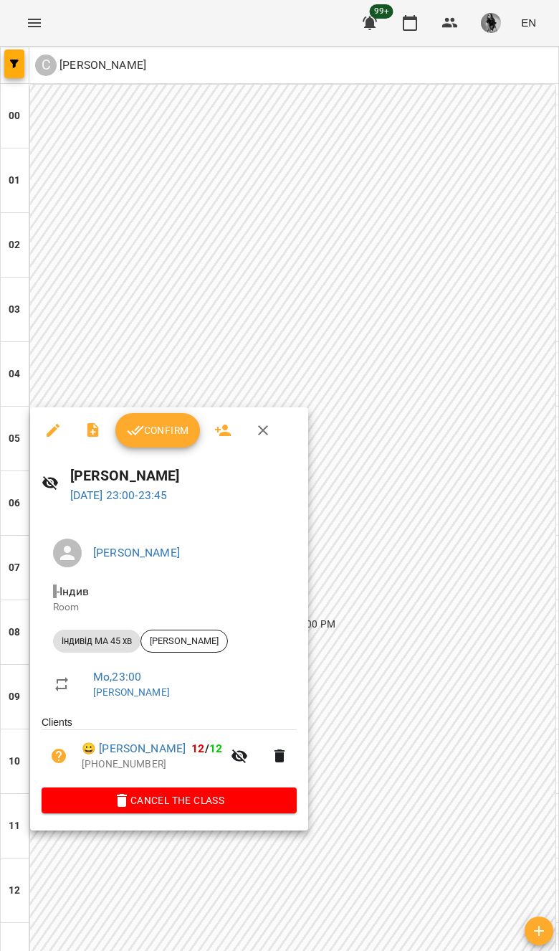
click at [116, 754] on link "😀 [PERSON_NAME]" at bounding box center [134, 748] width 104 height 17
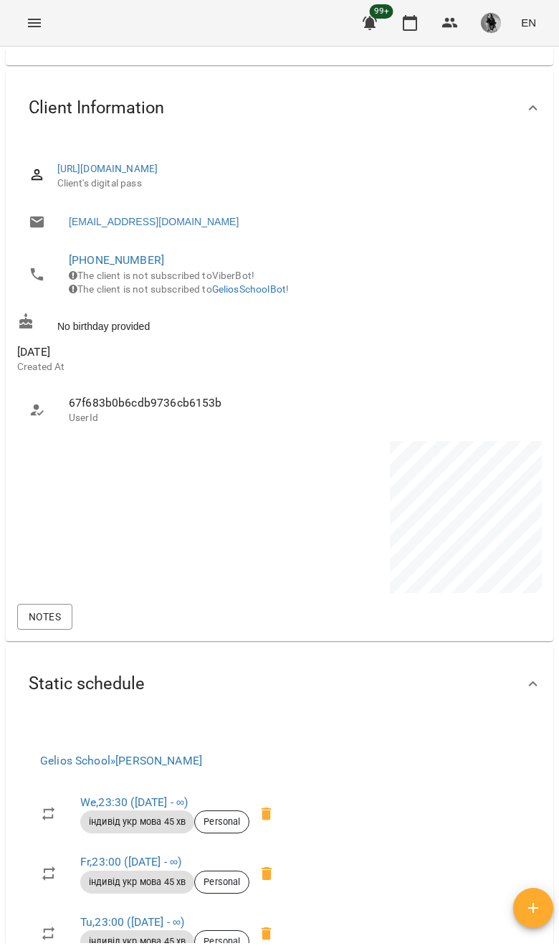
scroll to position [1325, 0]
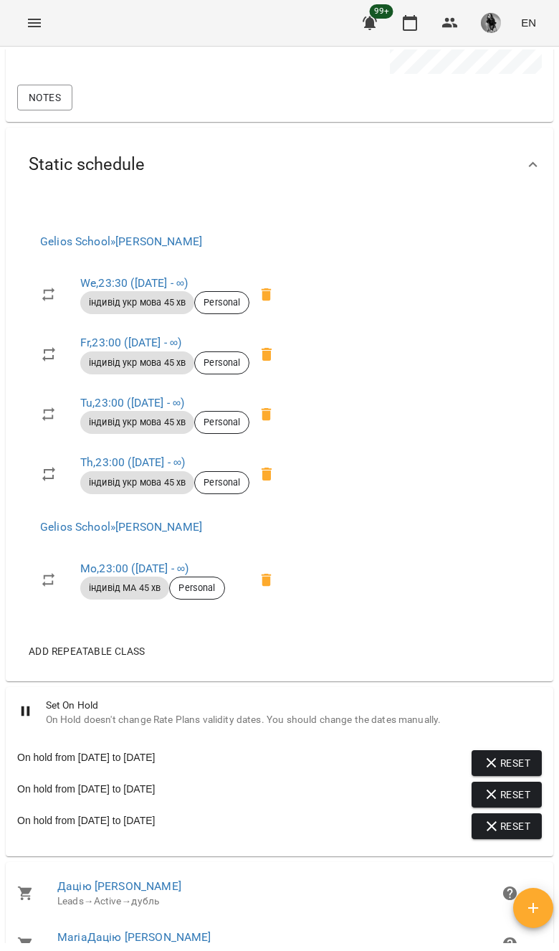
click at [189, 569] on link "Mo , 23:00 ([DATE] - ∞)" at bounding box center [134, 569] width 108 height 14
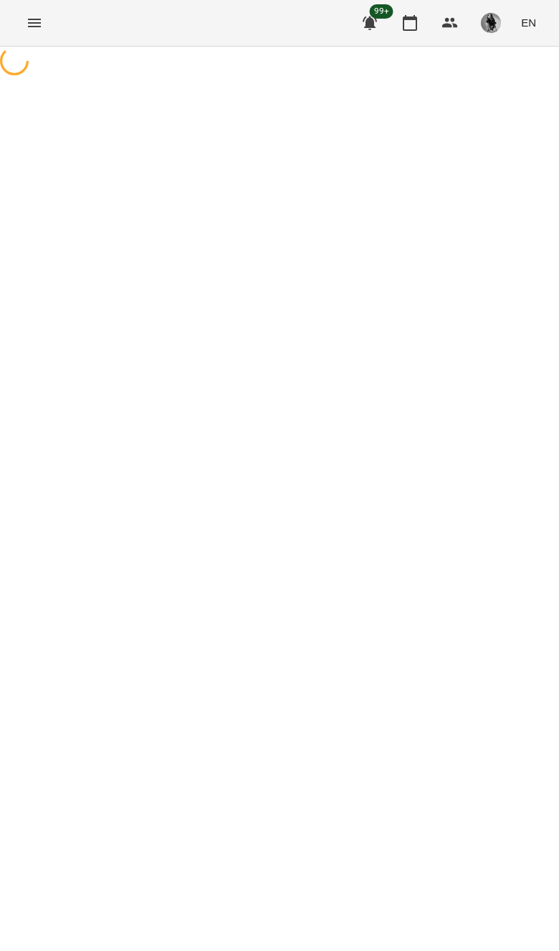
select select "*"
select select "**********"
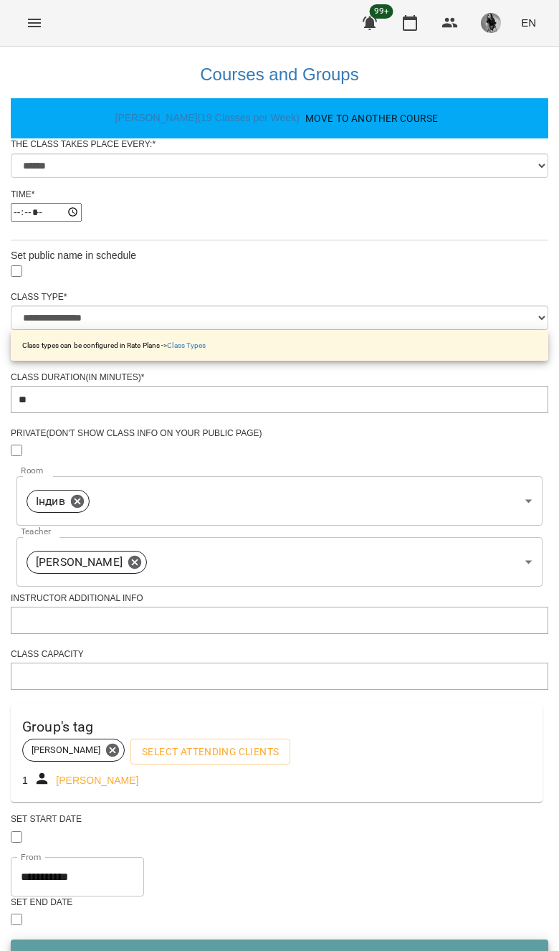
scroll to position [92, 0]
click at [141, 555] on icon at bounding box center [134, 561] width 13 height 13
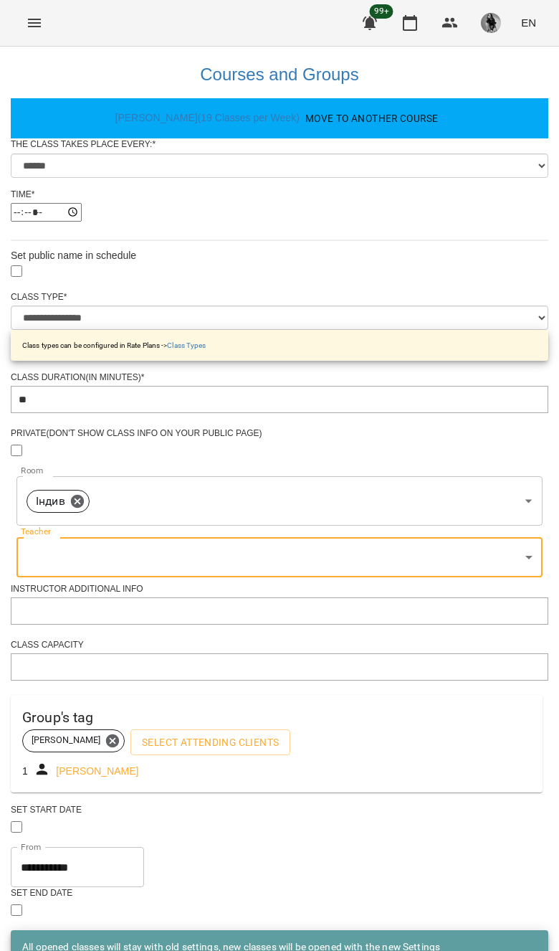
scroll to position [163, 0]
click at [415, 427] on body "**********" at bounding box center [279, 523] width 559 height 1046
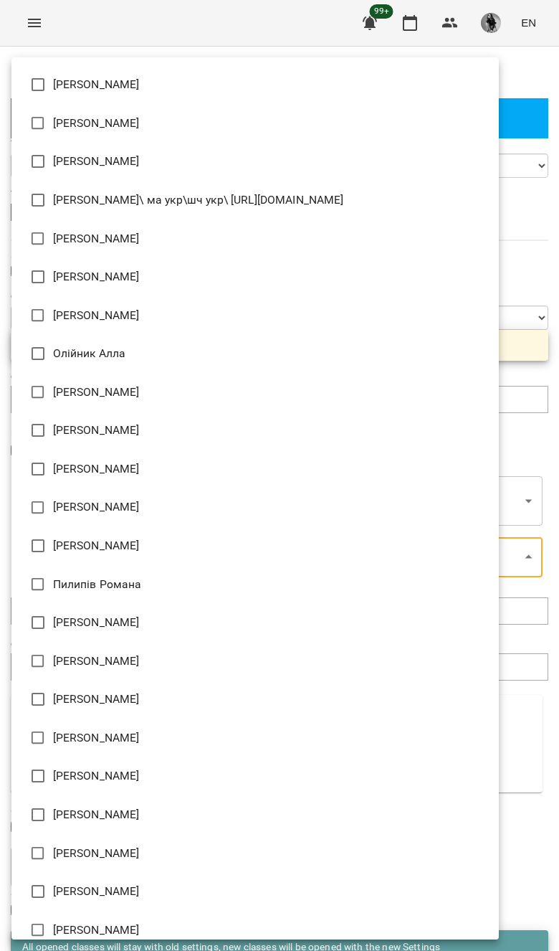
scroll to position [1763, 0]
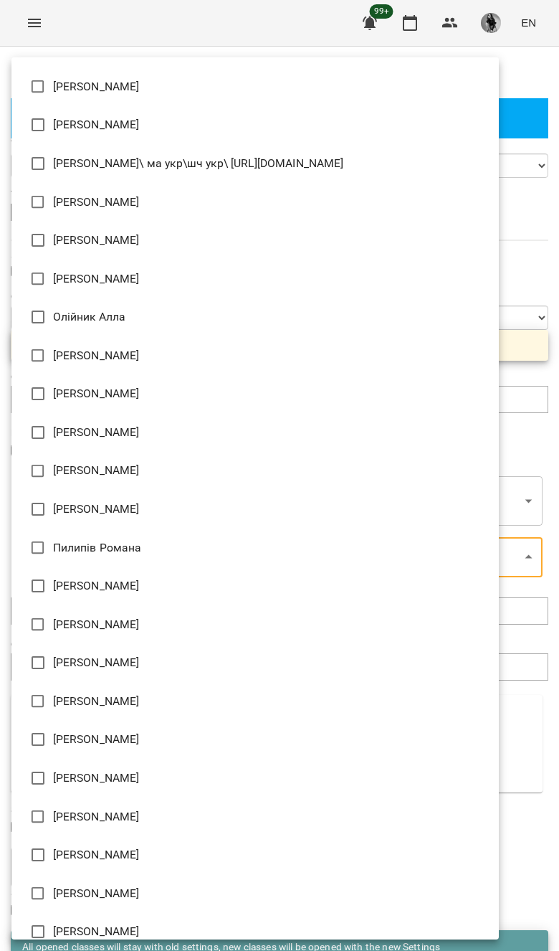
click at [354, 742] on li "[PERSON_NAME]" at bounding box center [255, 739] width 488 height 39
type input "**********"
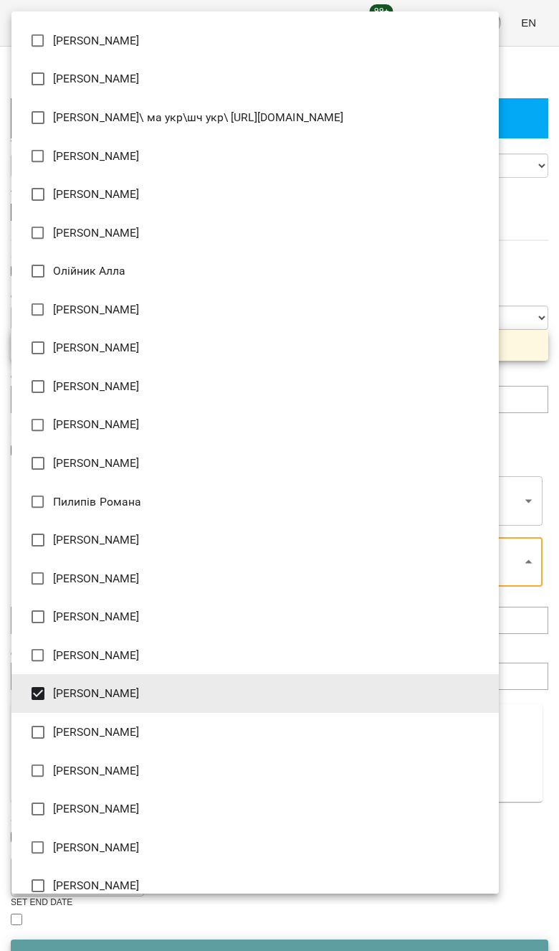
click at [539, 913] on div at bounding box center [279, 475] width 559 height 951
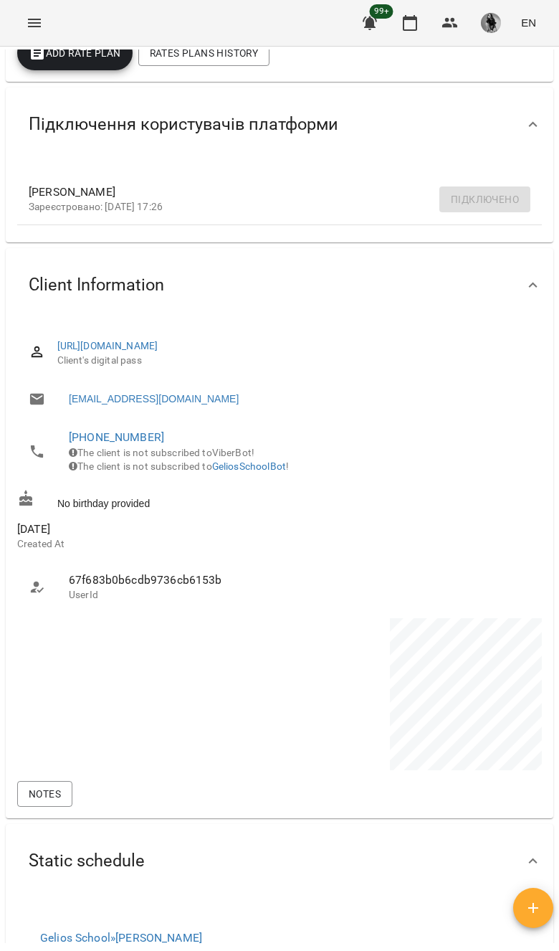
scroll to position [208, 0]
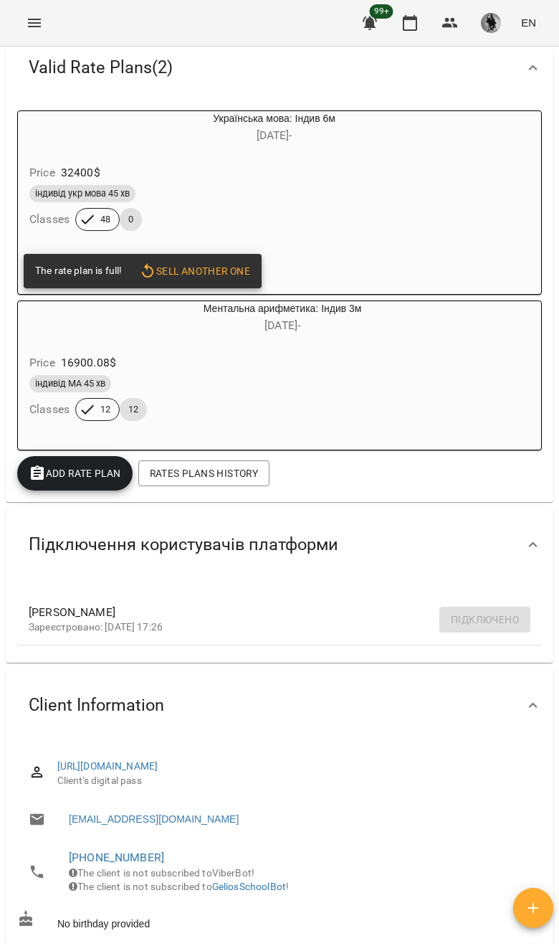
click at [467, 366] on div "Price 16900.08 $" at bounding box center [248, 363] width 443 height 26
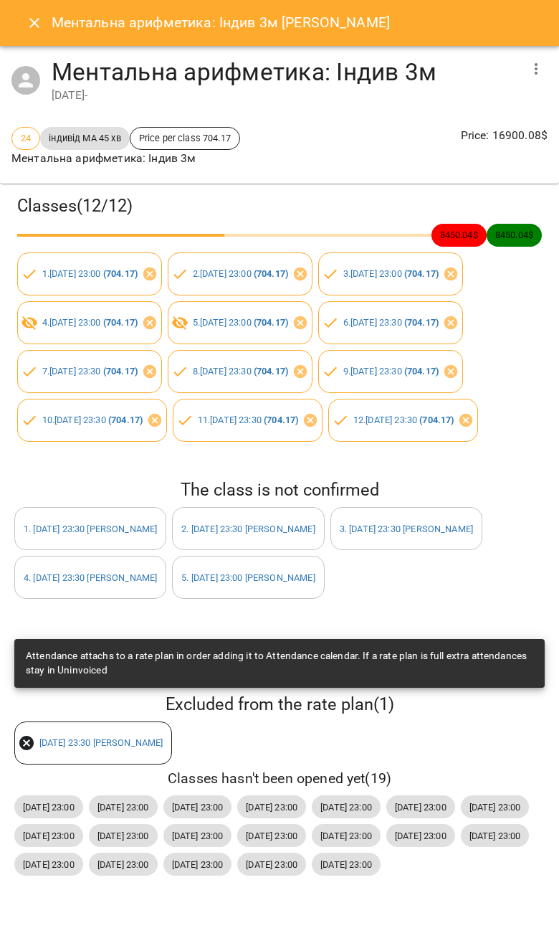
scroll to position [118, 0]
click at [157, 524] on link "1 . [DATE] 23:30 [PERSON_NAME]" at bounding box center [90, 529] width 133 height 11
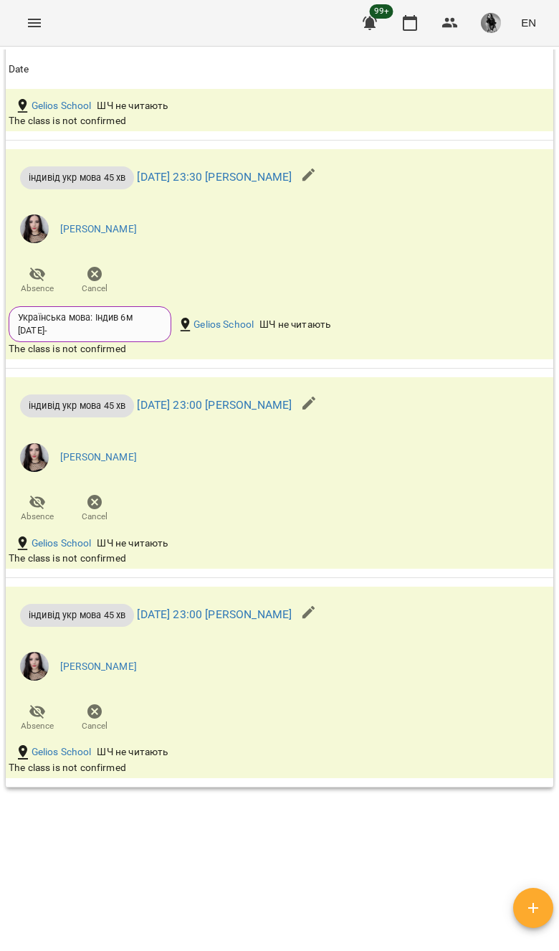
scroll to position [4300, 0]
